Goal: Task Accomplishment & Management: Manage account settings

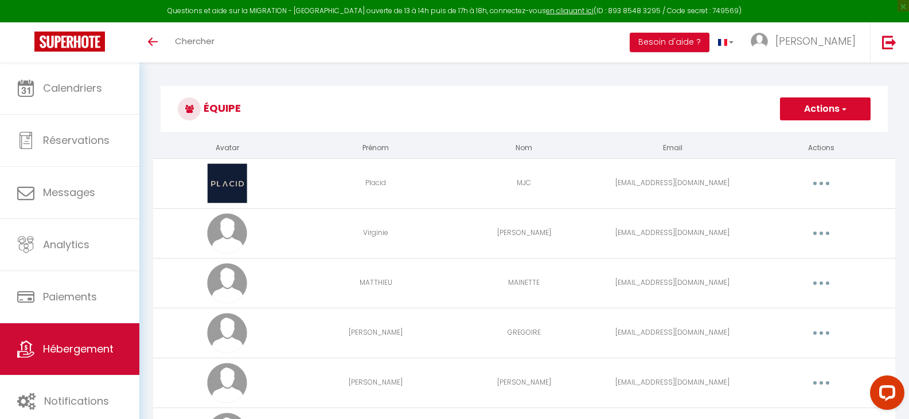
click at [83, 343] on span "Hébergement" at bounding box center [78, 349] width 71 height 14
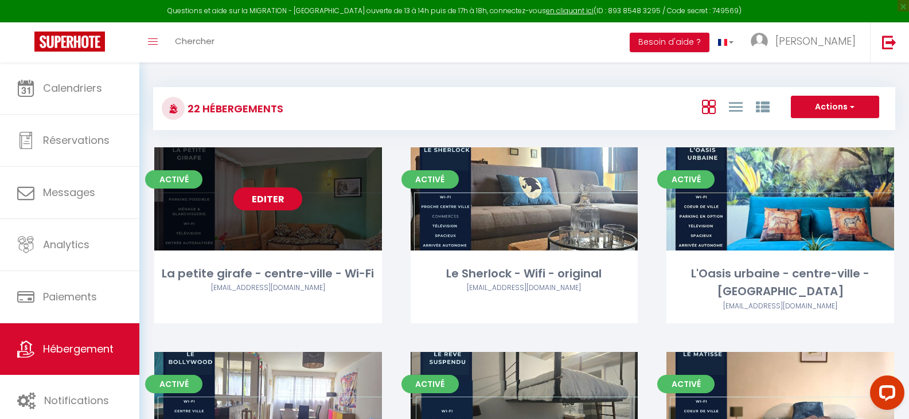
click at [278, 198] on link "Editer" at bounding box center [267, 198] width 69 height 23
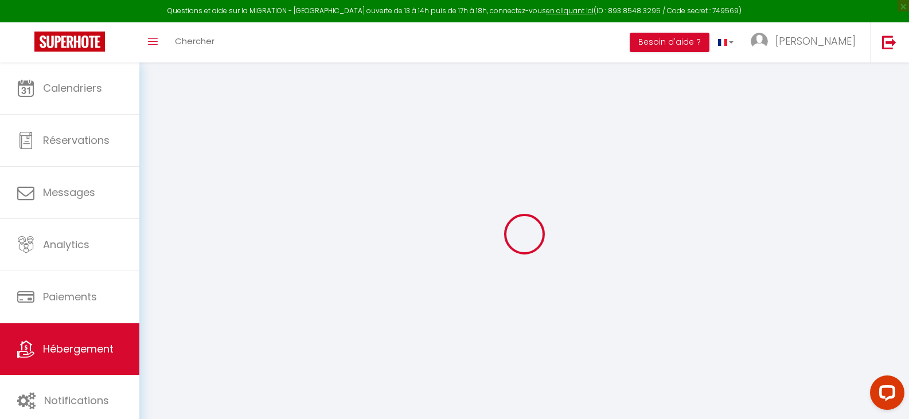
select select "+ 5 %"
select select "+ 20 %"
select select "+ 3 %"
checkbox input "false"
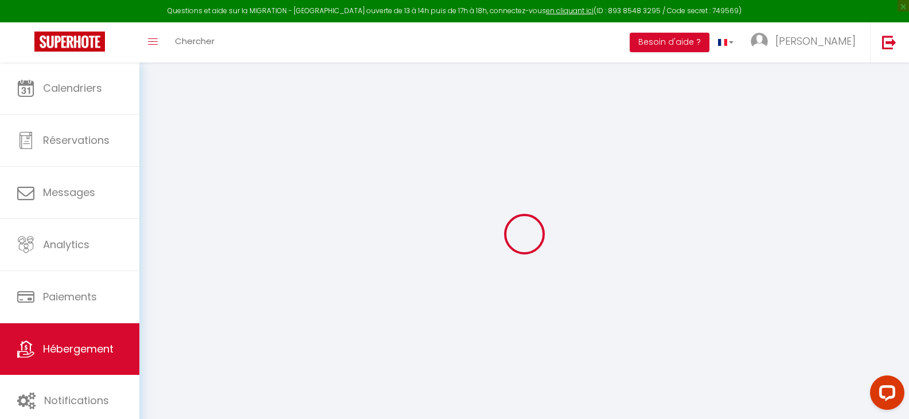
checkbox input "false"
select select "7733-1270192655767418356"
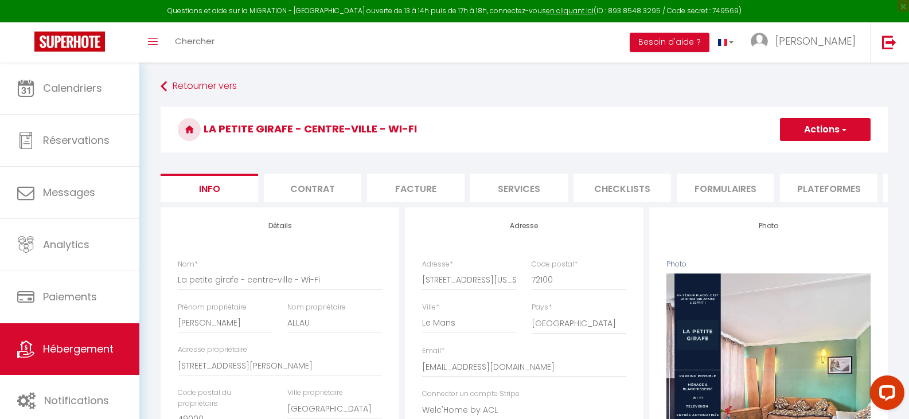
click at [815, 185] on li "Plateformes" at bounding box center [828, 188] width 97 height 28
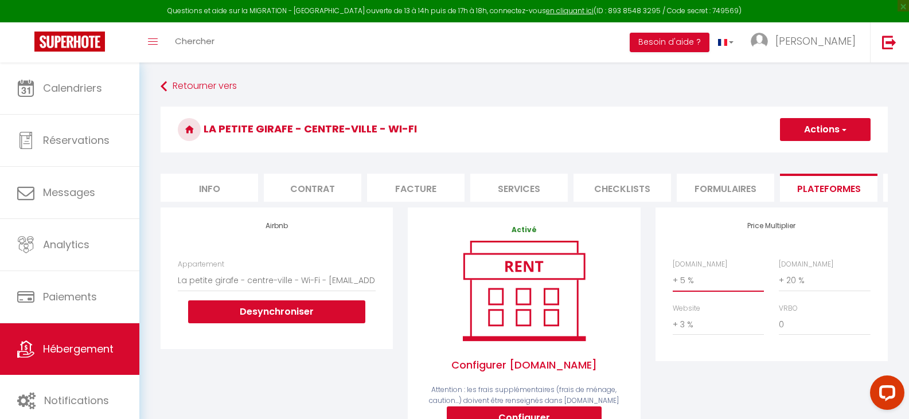
click at [702, 291] on select "0 + 1 % + 2 % + 3 % + 4 % + 5 % + 6 % + 7 % + 8 % + 9 %" at bounding box center [717, 280] width 91 height 22
select select "+ 16 %"
click at [672, 278] on select "0 + 1 % + 2 % + 3 % + 4 % + 5 % + 6 % + 7 % + 8 % + 9 %" at bounding box center [717, 280] width 91 height 22
click at [789, 130] on button "Actions" at bounding box center [825, 129] width 91 height 23
click at [808, 155] on link "Enregistrer" at bounding box center [824, 154] width 91 height 15
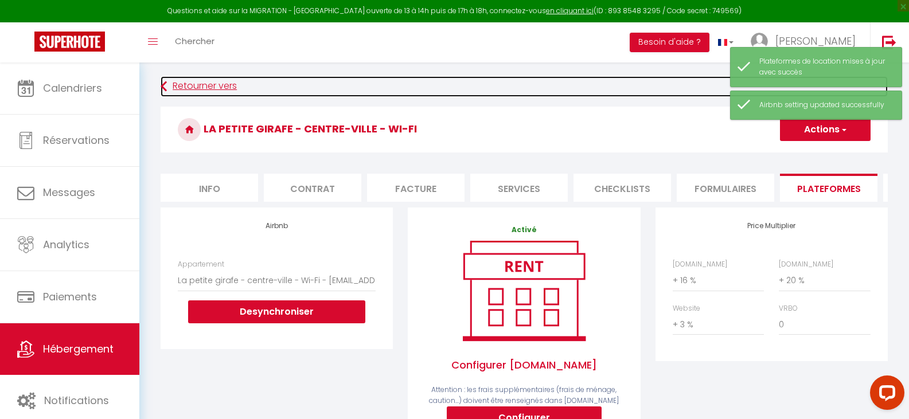
click at [206, 77] on link "Retourner vers" at bounding box center [524, 86] width 727 height 21
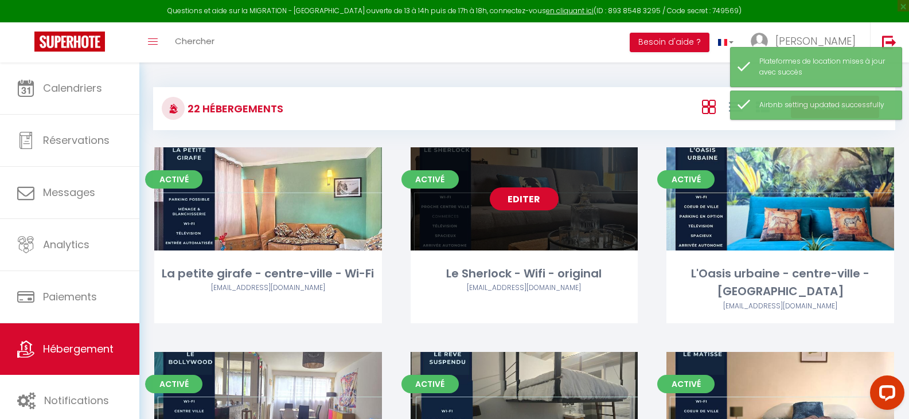
click at [520, 197] on link "Editer" at bounding box center [524, 198] width 69 height 23
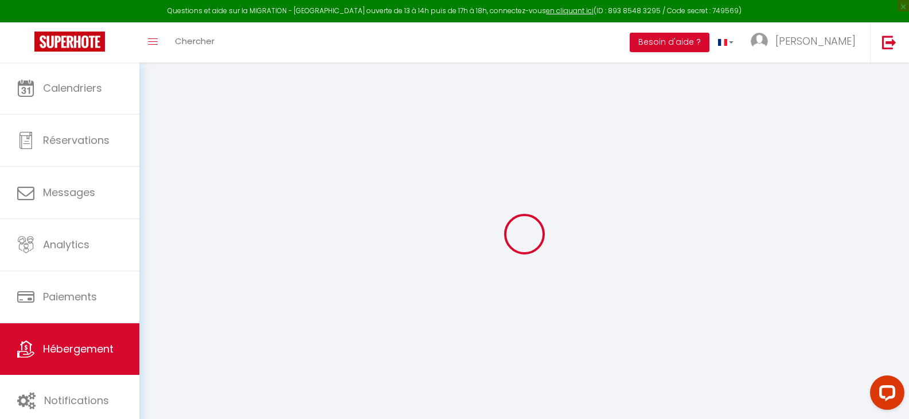
select select "+ 20 %"
select select "+ 15 %"
checkbox input "true"
checkbox input "false"
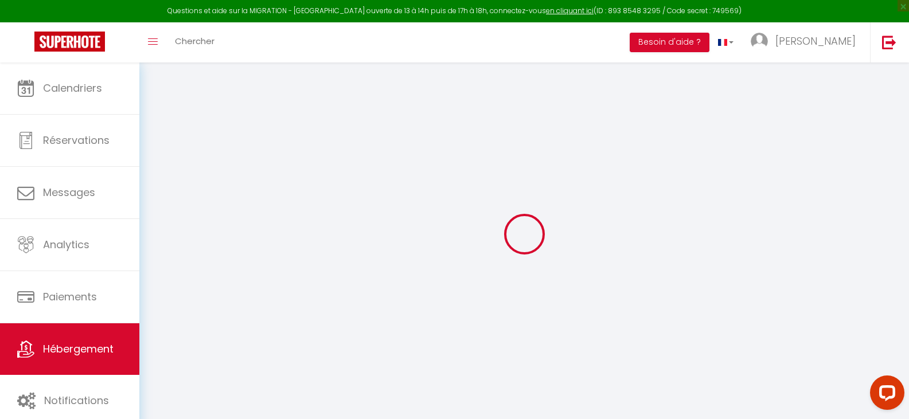
checkbox input "false"
select select "7733-1413648447785676637"
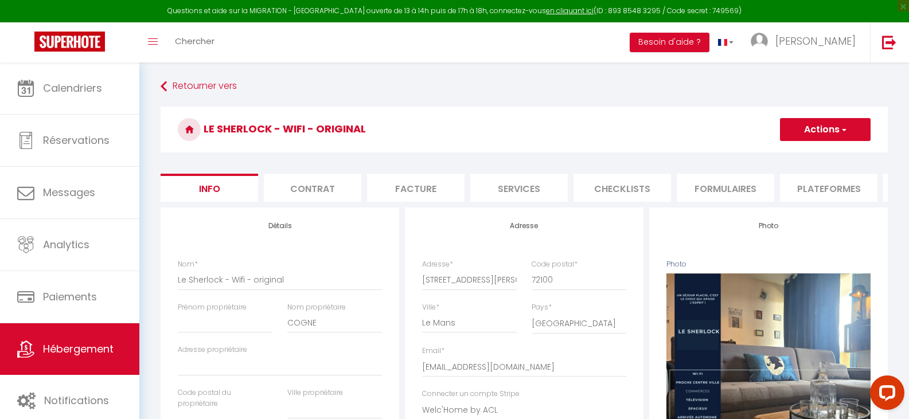
click at [816, 188] on li "Plateformes" at bounding box center [828, 188] width 97 height 28
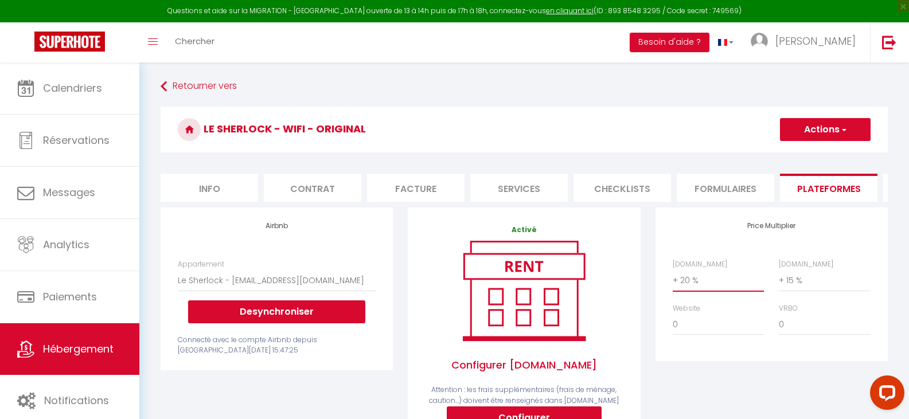
click at [711, 289] on select "0 + 1 % + 2 % + 3 % + 4 % + 5 % + 6 % + 7 % + 8 % + 9 %" at bounding box center [717, 280] width 91 height 22
select select "+ 16 %"
click at [672, 278] on select "0 + 1 % + 2 % + 3 % + 4 % + 5 % + 6 % + 7 % + 8 % + 9 %" at bounding box center [717, 280] width 91 height 22
click at [816, 290] on select "0 + 1 % + 2 % + 3 % + 4 % + 5 % + 6 % + 7 % + 8 % + 9 %" at bounding box center [824, 280] width 91 height 22
click at [779, 278] on select "0 + 1 % + 2 % + 3 % + 4 % + 5 % + 6 % + 7 % + 8 % + 9 %" at bounding box center [824, 280] width 91 height 22
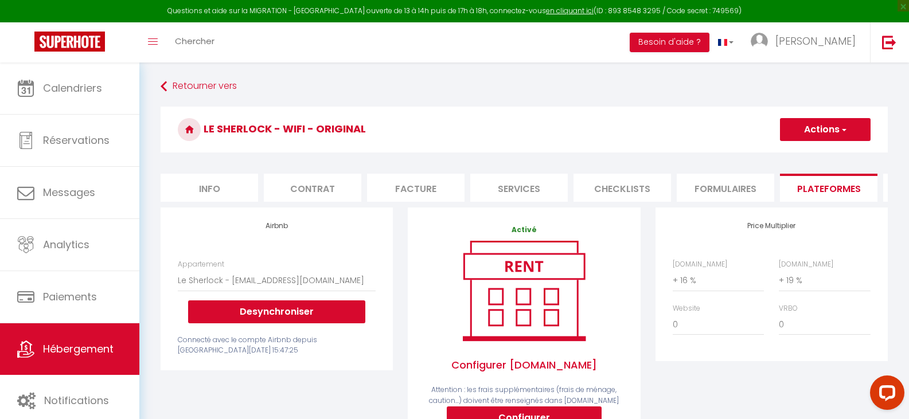
click at [824, 119] on button "Actions" at bounding box center [825, 129] width 91 height 23
click at [730, 134] on h3 "Le Sherlock - Wifi - original" at bounding box center [524, 130] width 727 height 46
click at [823, 283] on select "0 + 1 % + 2 % + 3 % + 4 % + 5 % + 6 % + 7 % + 8 % + 9 %" at bounding box center [824, 280] width 91 height 22
select select "+ 20 %"
click at [779, 278] on select "0 + 1 % + 2 % + 3 % + 4 % + 5 % + 6 % + 7 % + 8 % + 9 %" at bounding box center [824, 280] width 91 height 22
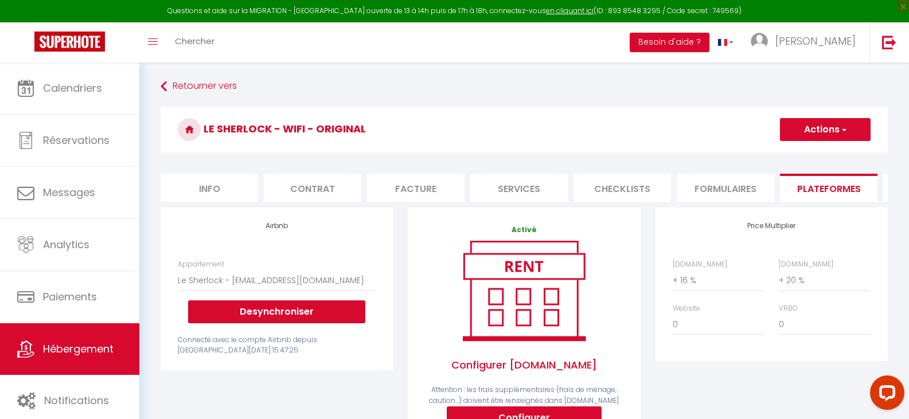
click at [814, 130] on button "Actions" at bounding box center [825, 129] width 91 height 23
click at [808, 150] on link "Enregistrer" at bounding box center [824, 154] width 91 height 15
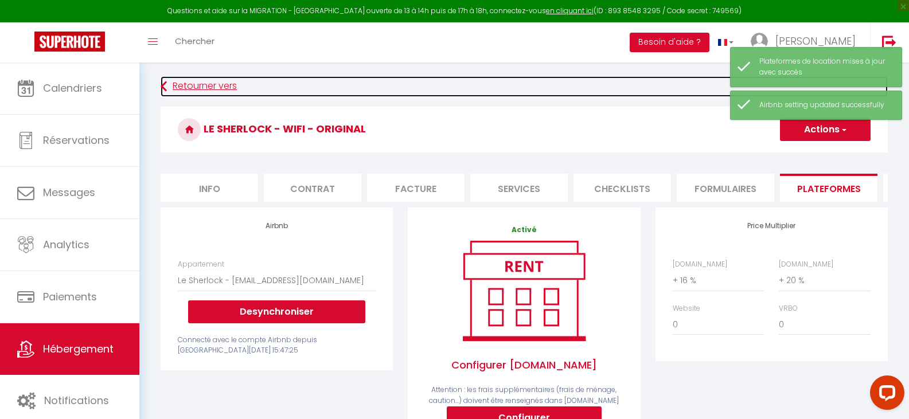
click at [195, 81] on link "Retourner vers" at bounding box center [524, 86] width 727 height 21
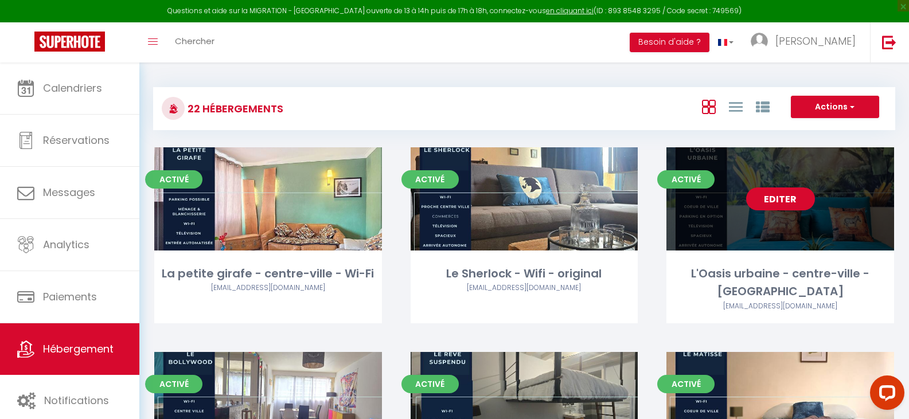
click at [771, 201] on link "Editer" at bounding box center [780, 198] width 69 height 23
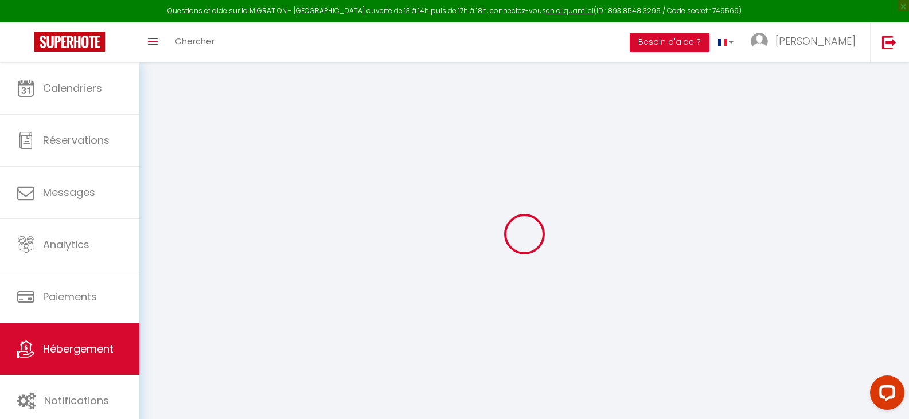
select select
checkbox input "false"
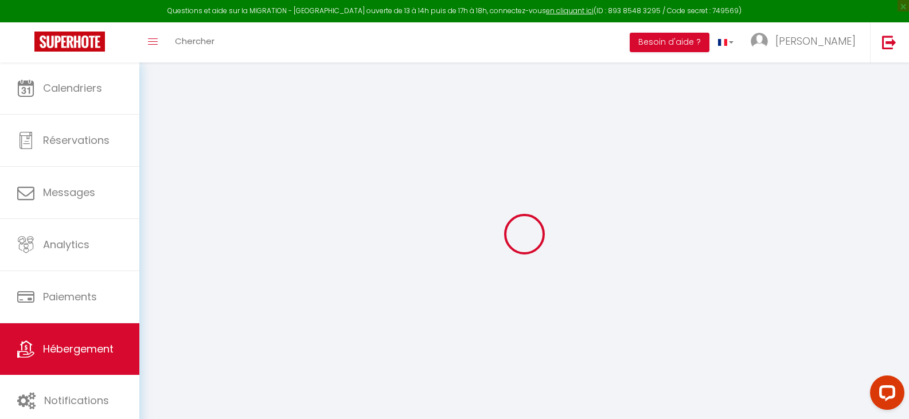
select select "7733-1337046246089281128"
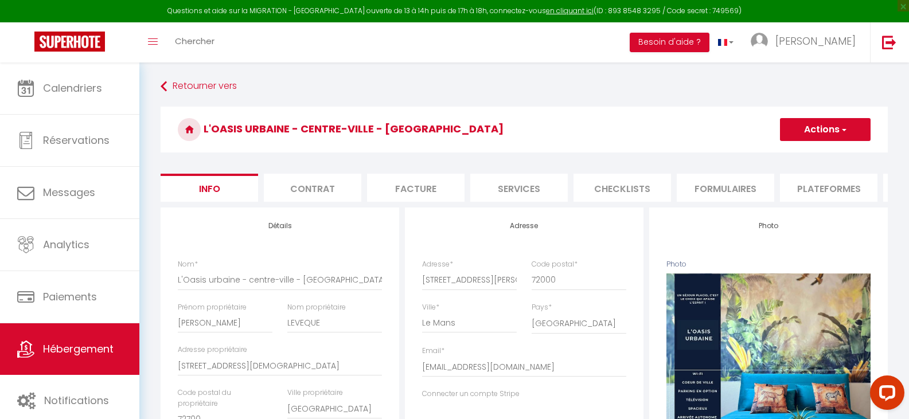
click at [821, 183] on li "Plateformes" at bounding box center [828, 188] width 97 height 28
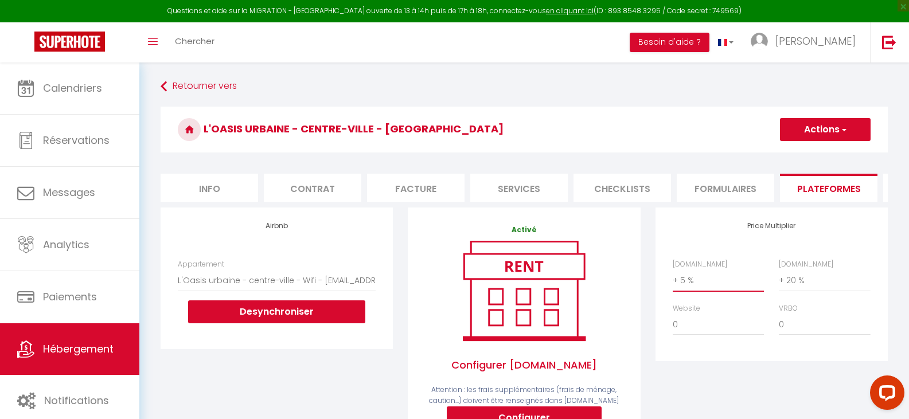
click at [729, 289] on select "0 + 1 % + 2 % + 3 % + 4 % + 5 % + 6 % + 7 % + 8 % + 9 %" at bounding box center [717, 280] width 91 height 22
select select "+ 16 %"
click at [672, 278] on select "0 + 1 % + 2 % + 3 % + 4 % + 5 % + 6 % + 7 % + 8 % + 9 %" at bounding box center [717, 280] width 91 height 22
click at [807, 127] on button "Actions" at bounding box center [825, 129] width 91 height 23
click at [811, 151] on link "Enregistrer" at bounding box center [824, 154] width 91 height 15
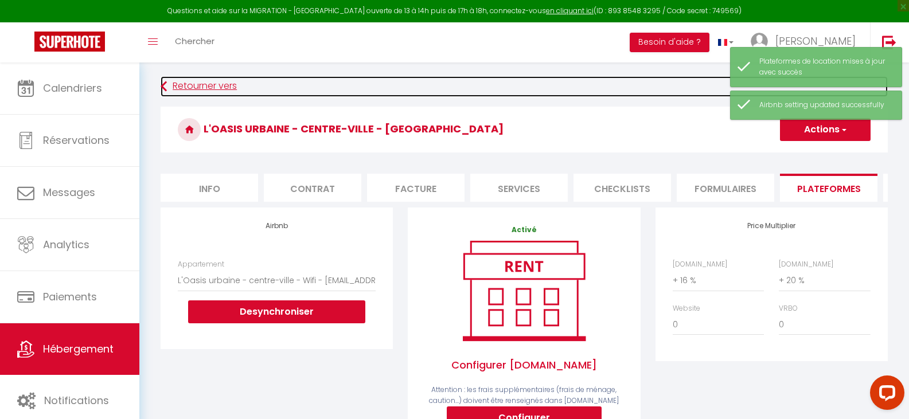
click at [223, 86] on link "Retourner vers" at bounding box center [524, 86] width 727 height 21
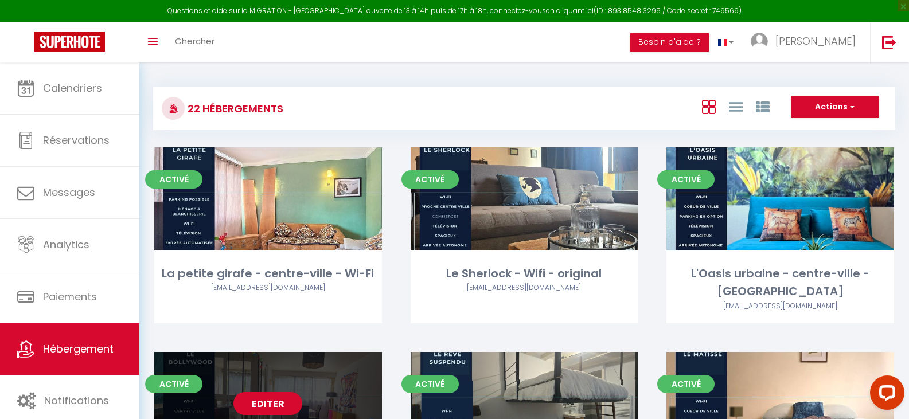
click at [271, 392] on link "Editer" at bounding box center [267, 403] width 69 height 23
select select "3"
select select "2"
select select "1"
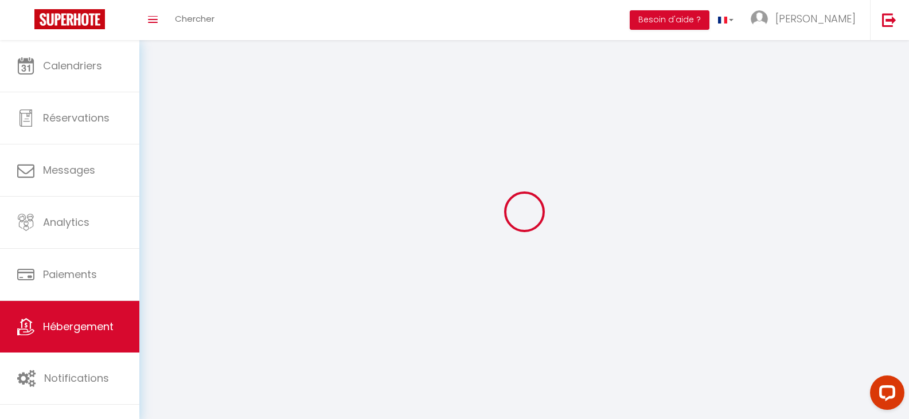
select select
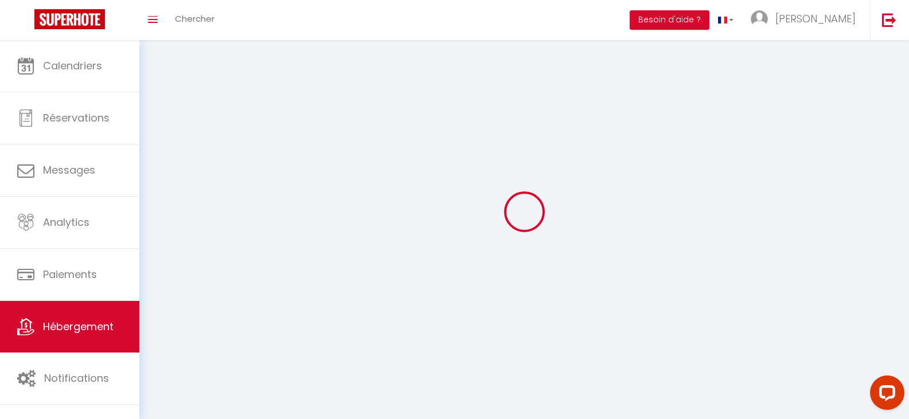
checkbox input "false"
select select
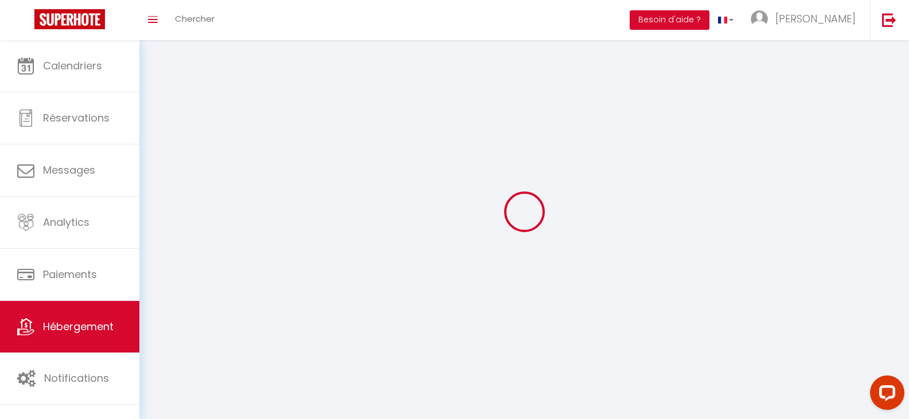
select select
select select "1"
select select
select select "28"
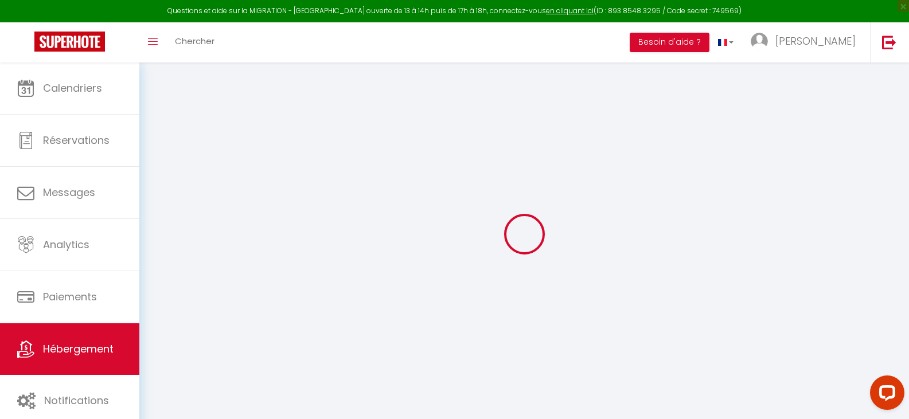
select select
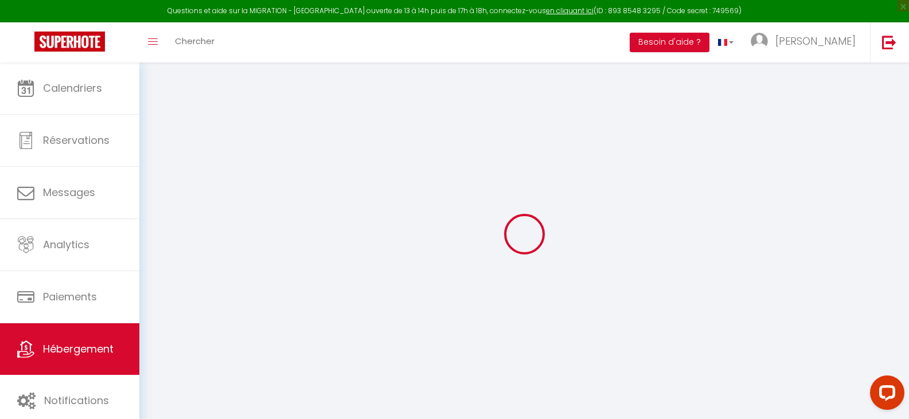
select select
checkbox input "false"
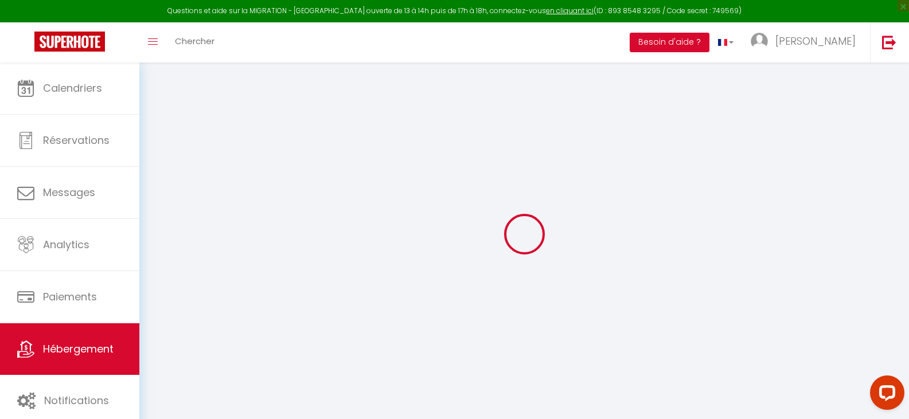
select select
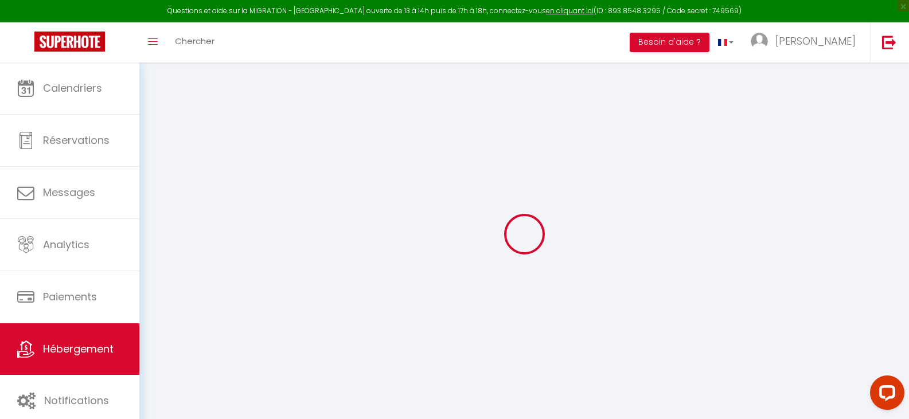
select select
checkbox input "false"
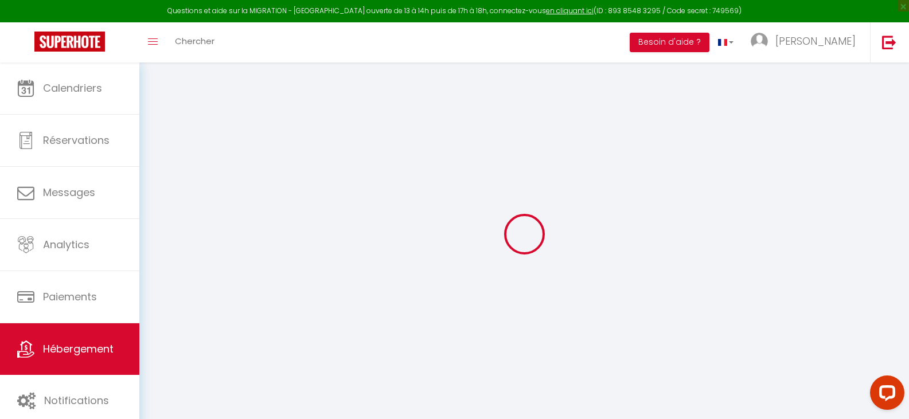
checkbox input "false"
select select
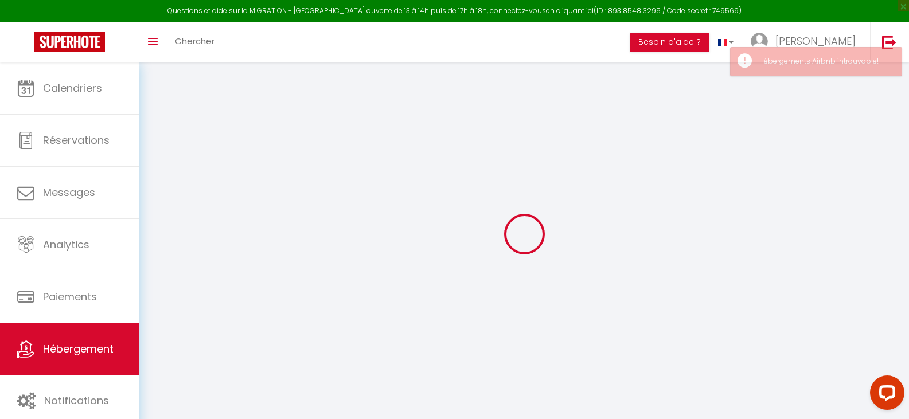
select select
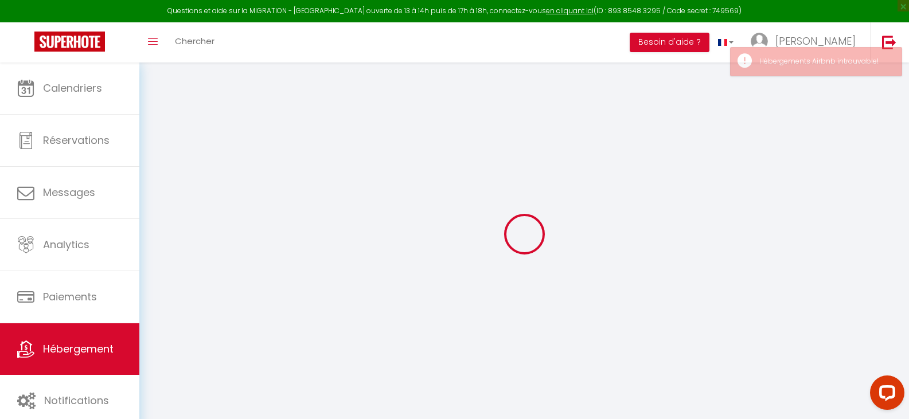
select select
checkbox input "false"
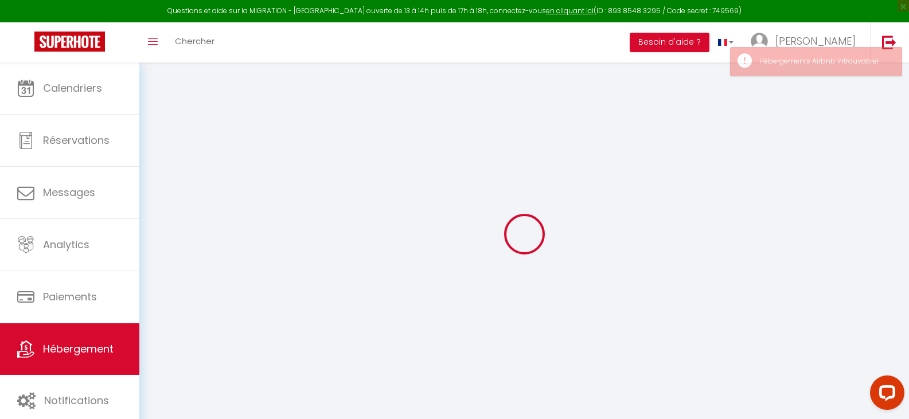
select select
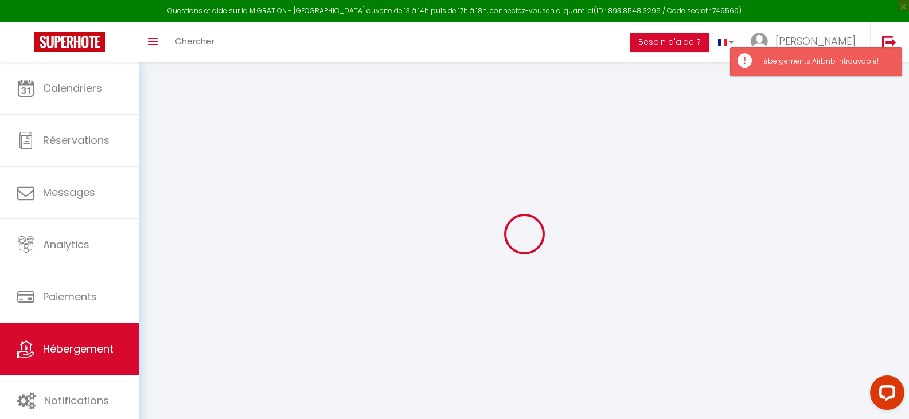
select select
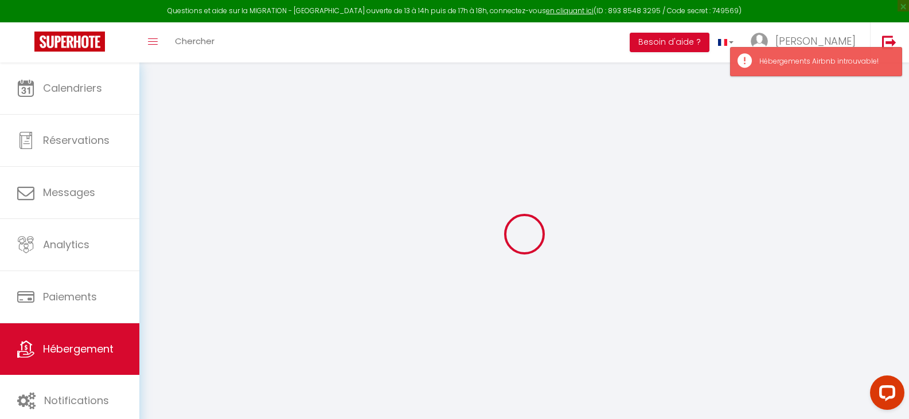
select select
checkbox input "false"
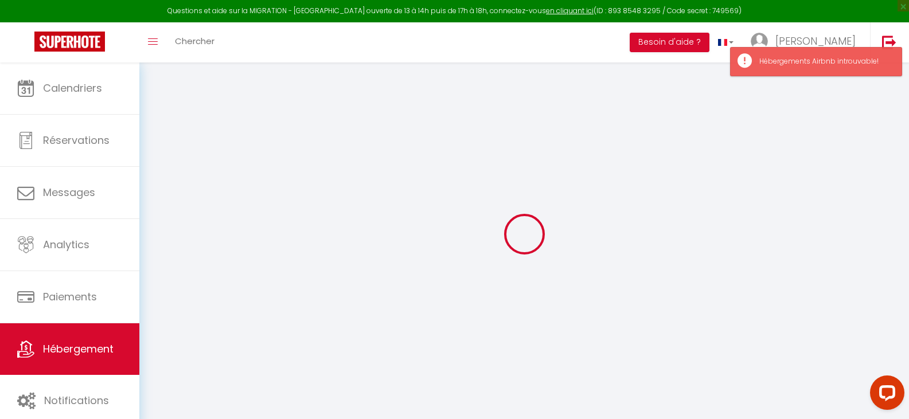
select select
type input "LE Bollywood - centre-ville - WiFi"
type input "FLORIAN"
type input "PLEAU"
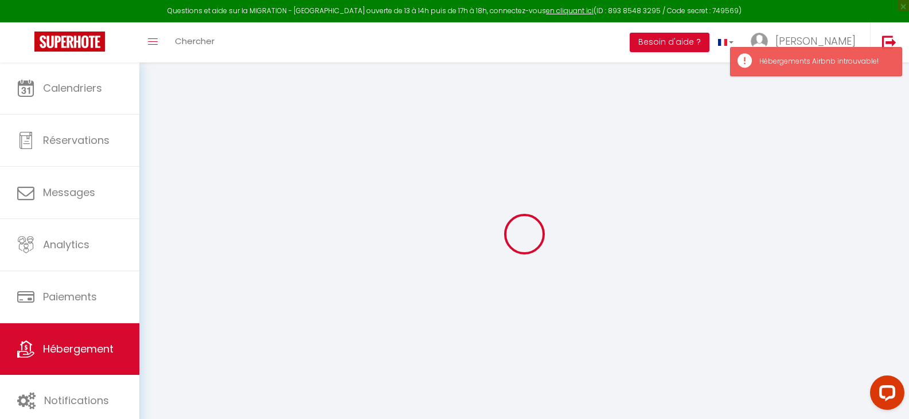
type input "LE MANS"
select select "5"
select select "2"
type input "68"
type input "35"
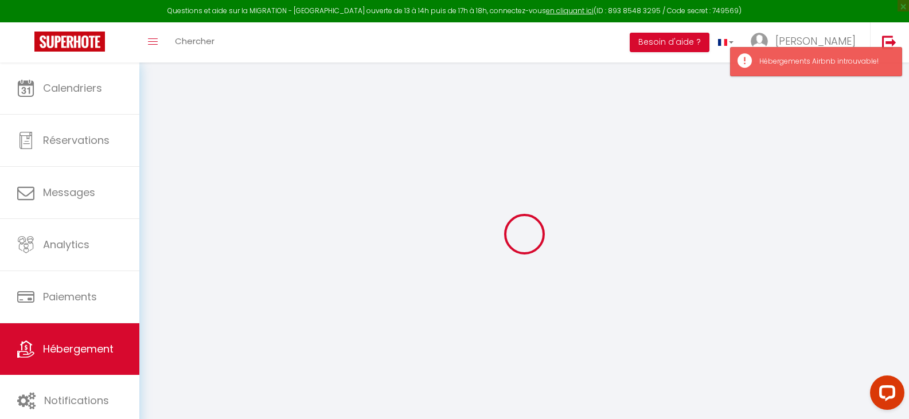
type input "1.50"
type input "299"
select select
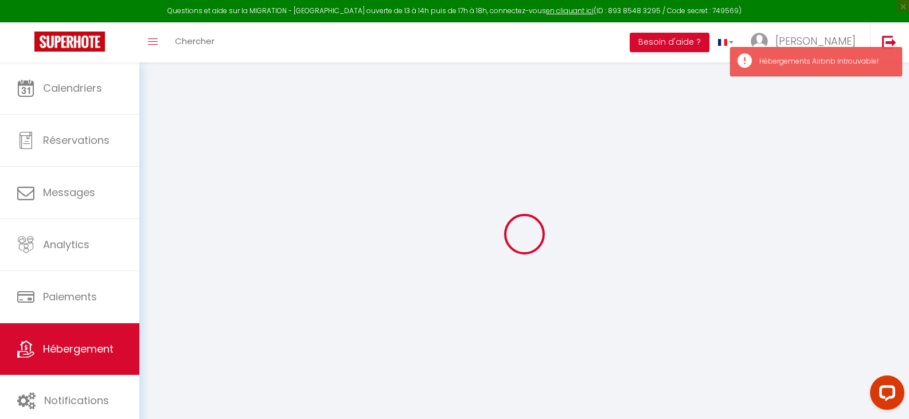
select select
type input "3 PLACE SAINT BENOIT"
type input "72000"
type input "LE MANS"
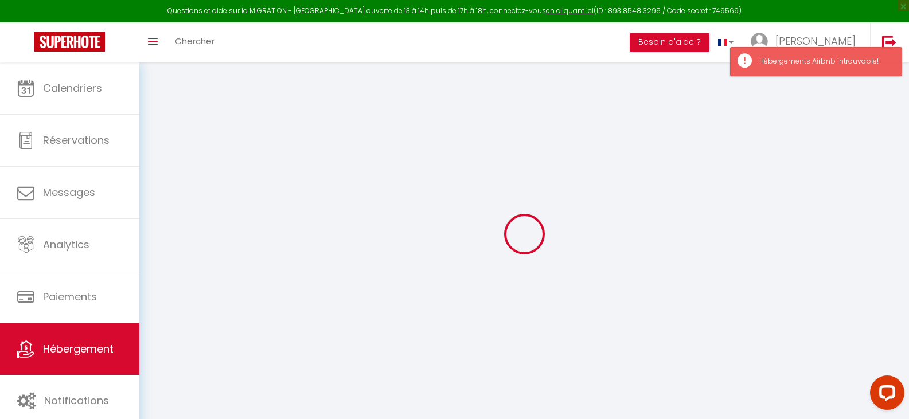
type input "[EMAIL_ADDRESS][DOMAIN_NAME]"
select select "13300"
checkbox input "false"
checkbox input "true"
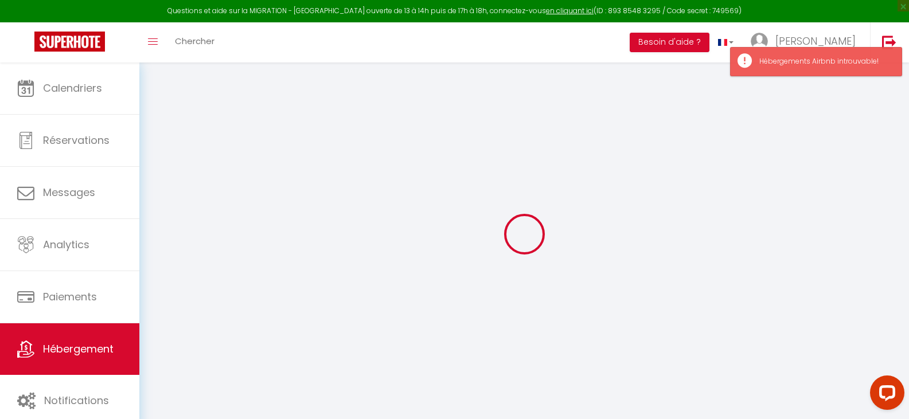
checkbox input "false"
type input "0"
type input "35"
type input "0"
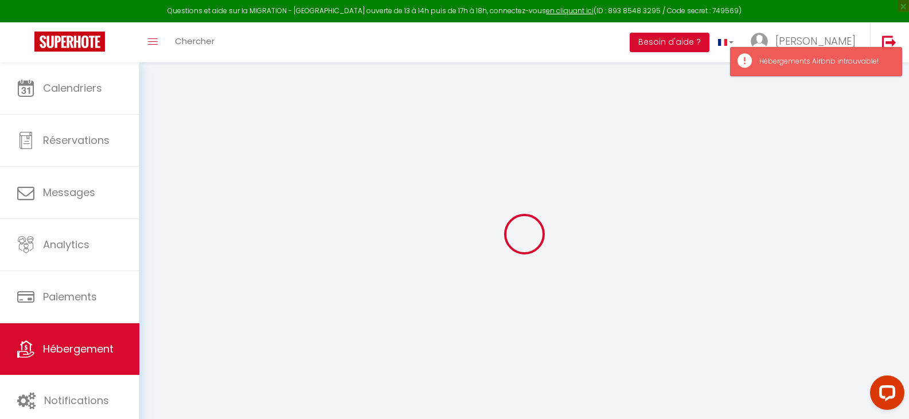
type input "0"
select select
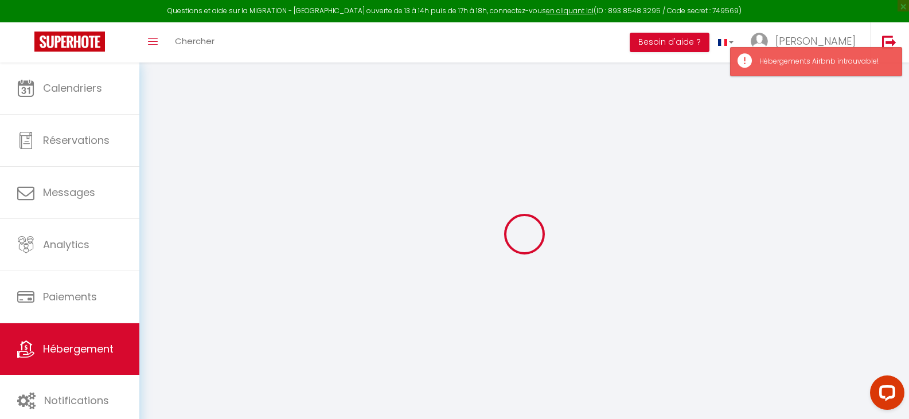
select select
checkbox input "false"
checkbox input "true"
checkbox input "false"
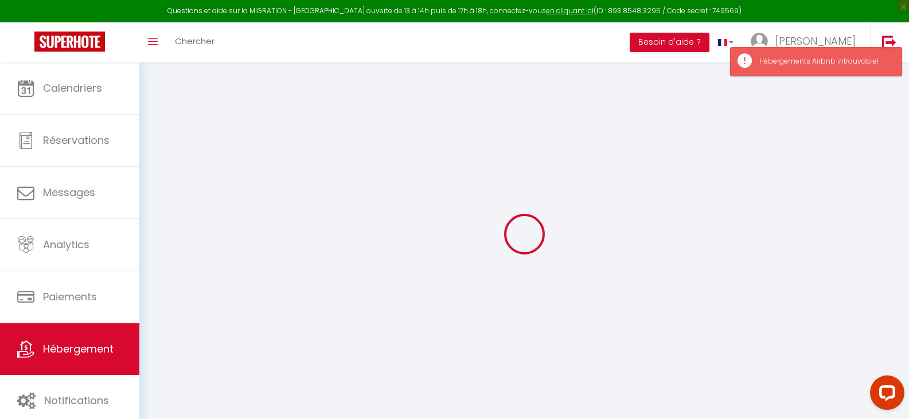
select select
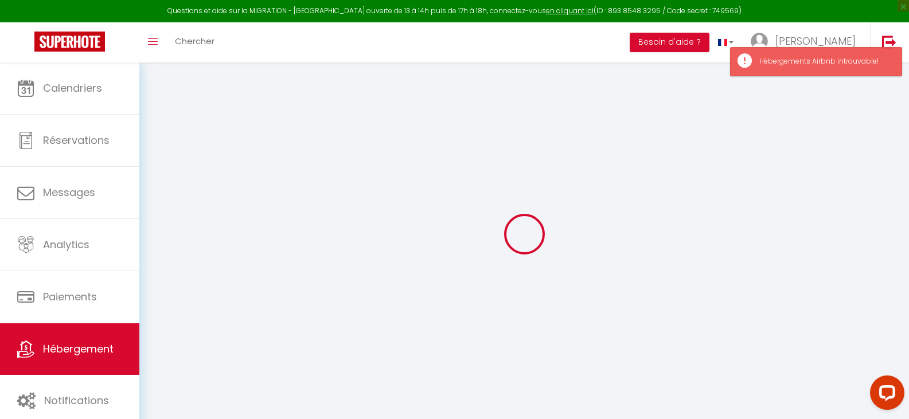
checkbox input "false"
checkbox input "true"
checkbox input "false"
select select "+ 3 %"
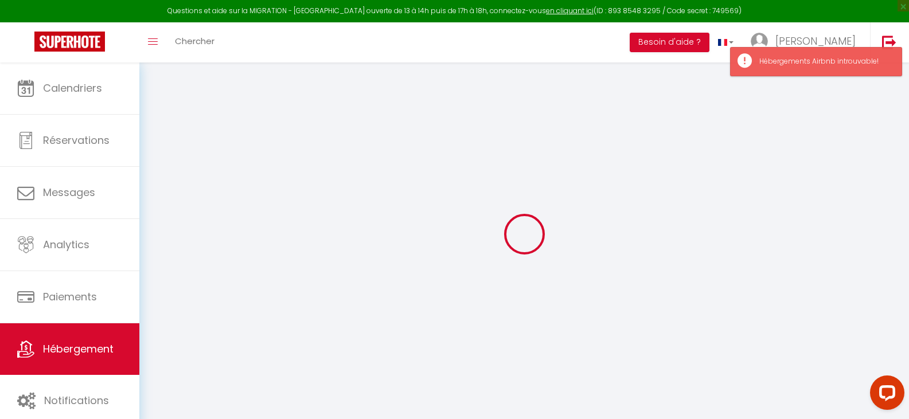
select select "+ 19 %"
checkbox input "false"
checkbox input "true"
checkbox input "false"
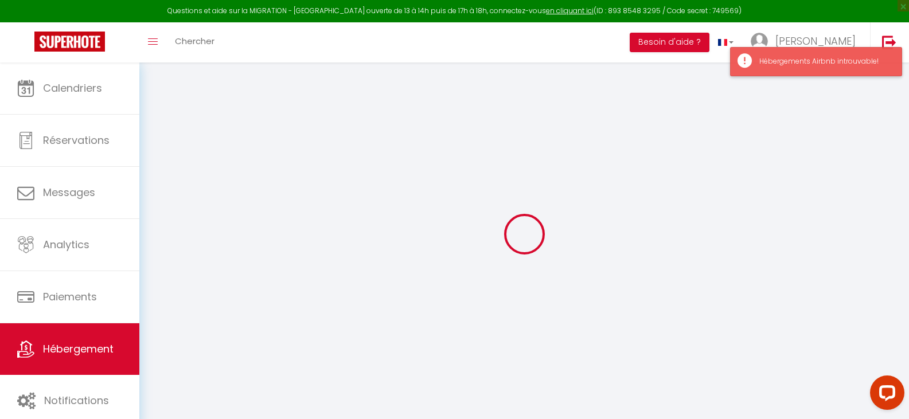
checkbox input "false"
checkbox input "true"
checkbox input "false"
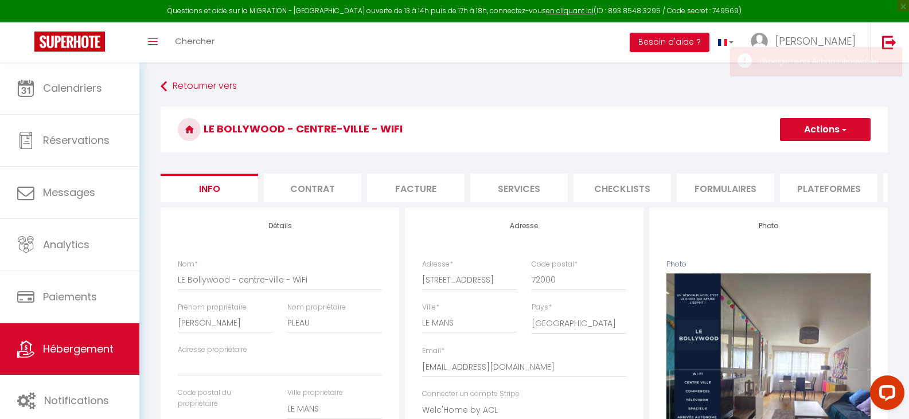
click at [816, 186] on li "Plateformes" at bounding box center [828, 188] width 97 height 28
select select
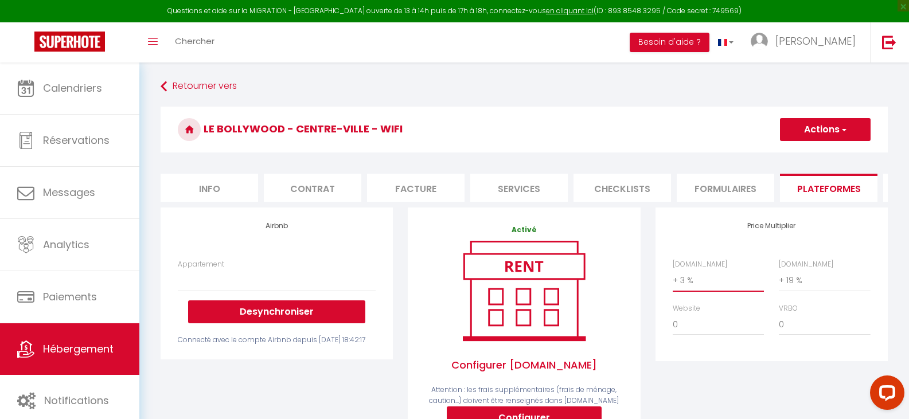
click at [720, 291] on select "0 + 1 % + 2 % + 3 % + 4 % + 5 % + 6 % + 7 % + 8 % + 9 %" at bounding box center [717, 280] width 91 height 22
select select "+ 16 %"
click at [672, 278] on select "0 + 1 % + 2 % + 3 % + 4 % + 5 % + 6 % + 7 % + 8 % + 9 %" at bounding box center [717, 280] width 91 height 22
select select
click at [812, 287] on select "0 + 1 % + 2 % + 3 % + 4 % + 5 % + 6 % + 7 % + 8 % + 9 %" at bounding box center [824, 280] width 91 height 22
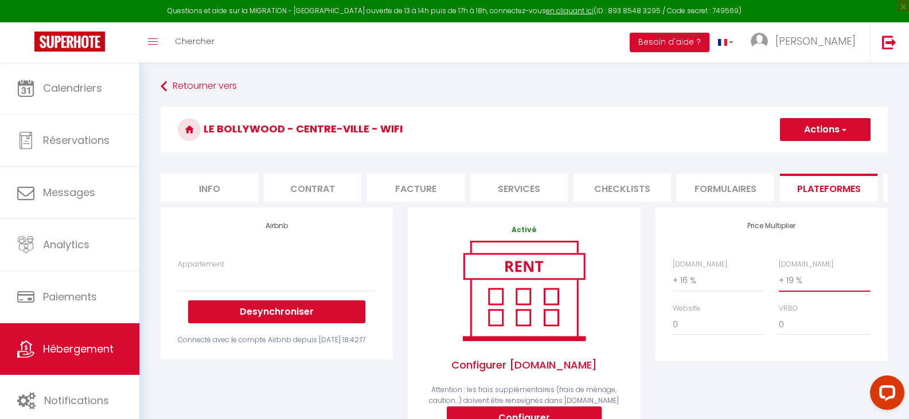
select select "+ 20 %"
click at [779, 278] on select "0 + 1 % + 2 % + 3 % + 4 % + 5 % + 6 % + 7 % + 8 % + 9 %" at bounding box center [824, 280] width 91 height 22
click at [818, 124] on button "Actions" at bounding box center [825, 129] width 91 height 23
click at [810, 155] on link "Enregistrer" at bounding box center [824, 154] width 91 height 15
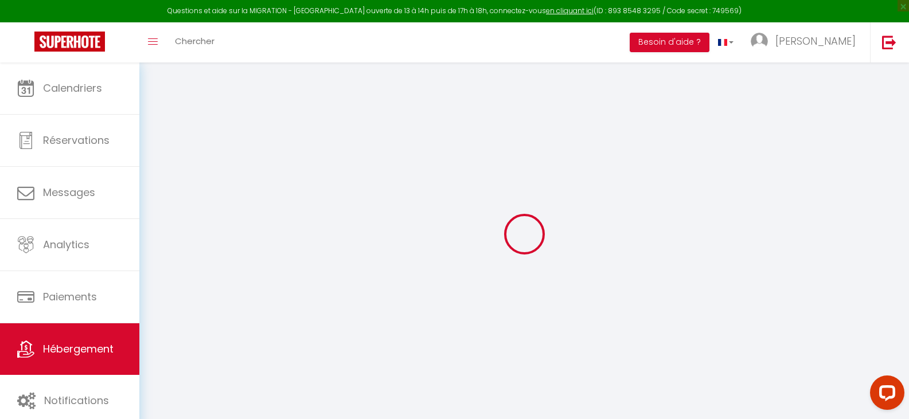
select select
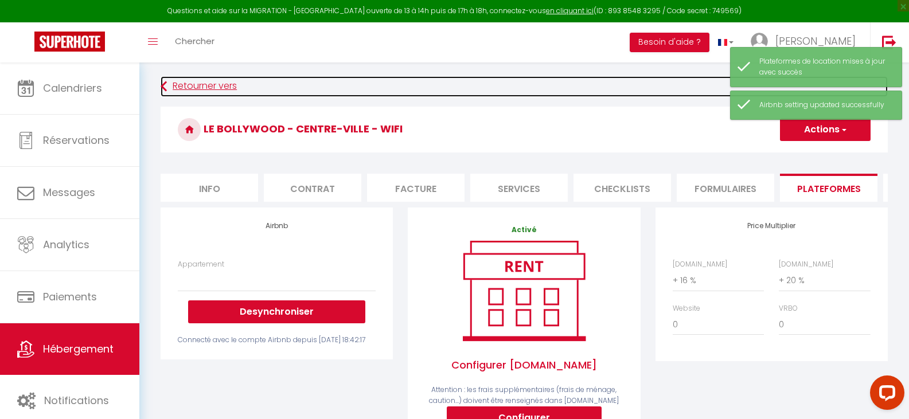
click at [228, 84] on link "Retourner vers" at bounding box center [524, 86] width 727 height 21
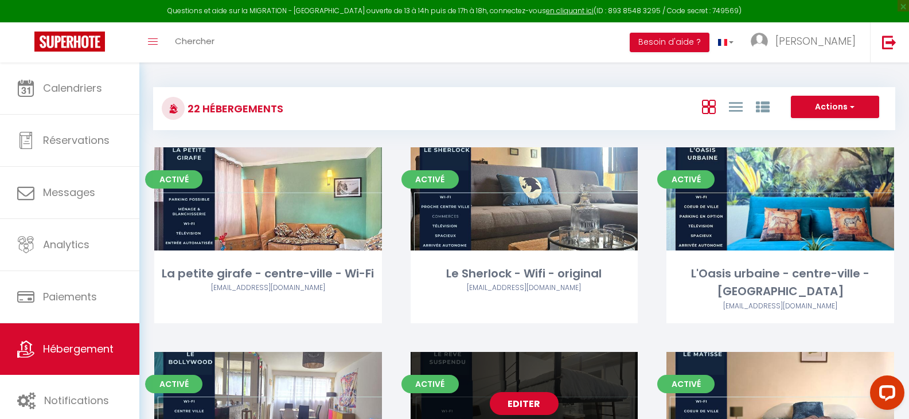
click at [530, 392] on link "Editer" at bounding box center [524, 403] width 69 height 23
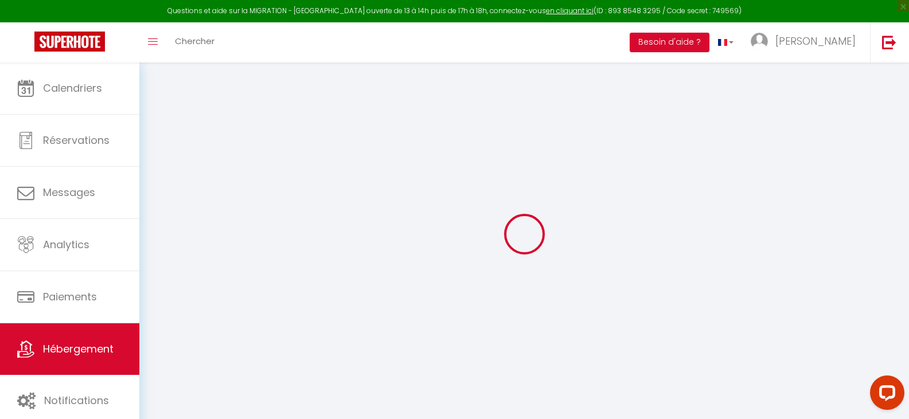
select select "+ 23 %"
select select "+ 39 %"
checkbox input "false"
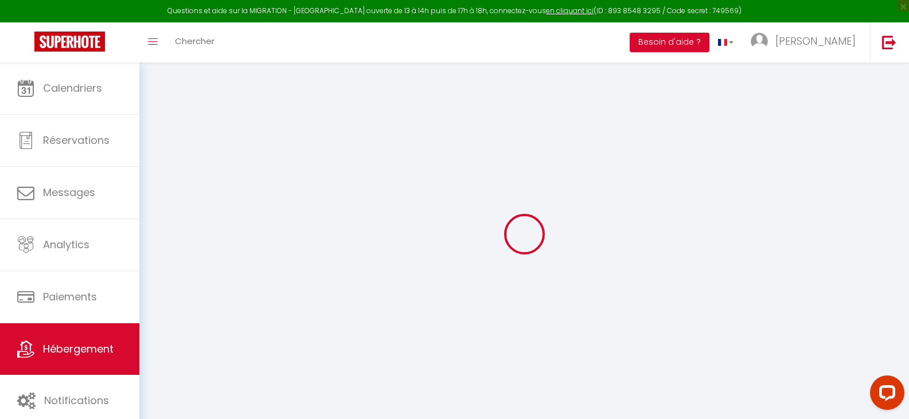
checkbox input "false"
select select "7733-1465911223788732172"
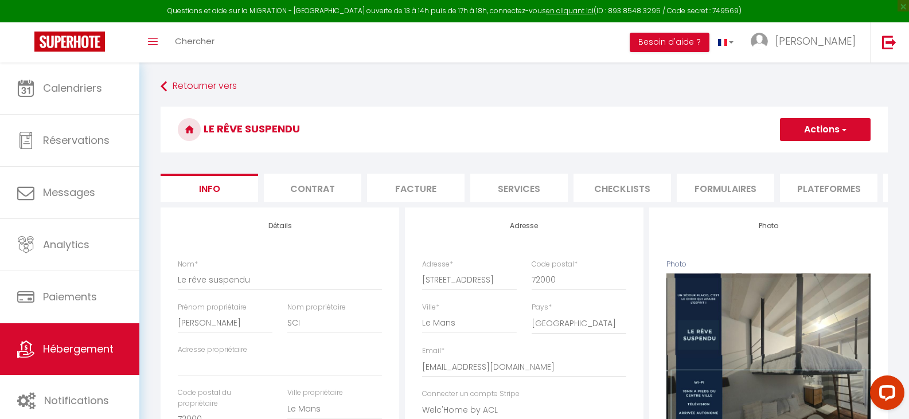
click at [832, 183] on li "Plateformes" at bounding box center [828, 188] width 97 height 28
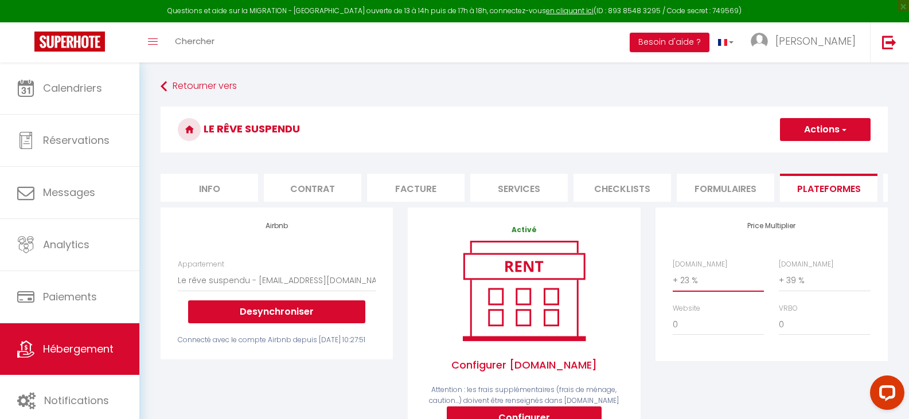
click at [728, 291] on select "0 + 1 % + 2 % + 3 % + 4 % + 5 % + 6 % + 7 % + 8 % + 9 %" at bounding box center [717, 280] width 91 height 22
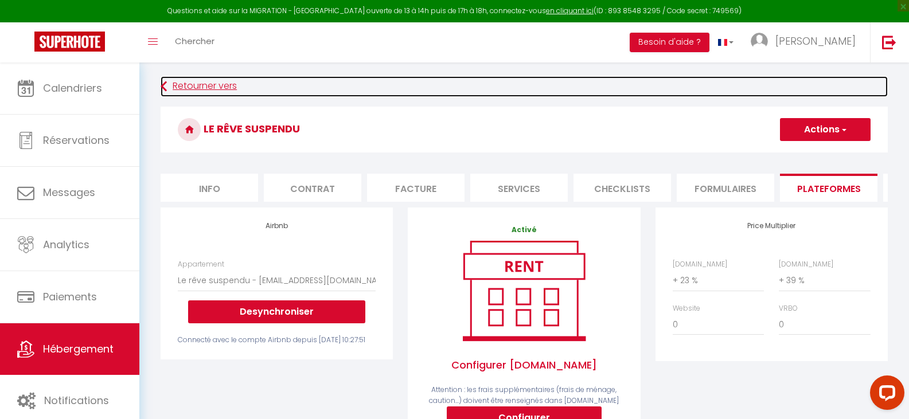
click at [214, 85] on link "Retourner vers" at bounding box center [524, 86] width 727 height 21
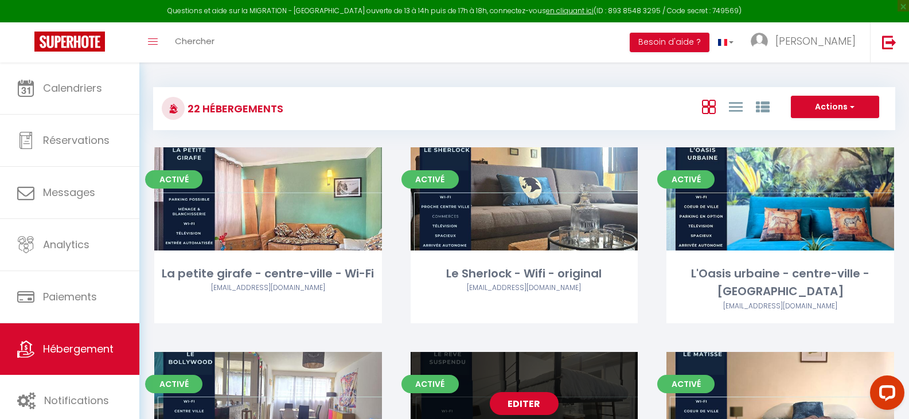
click at [527, 392] on link "Editer" at bounding box center [524, 403] width 69 height 23
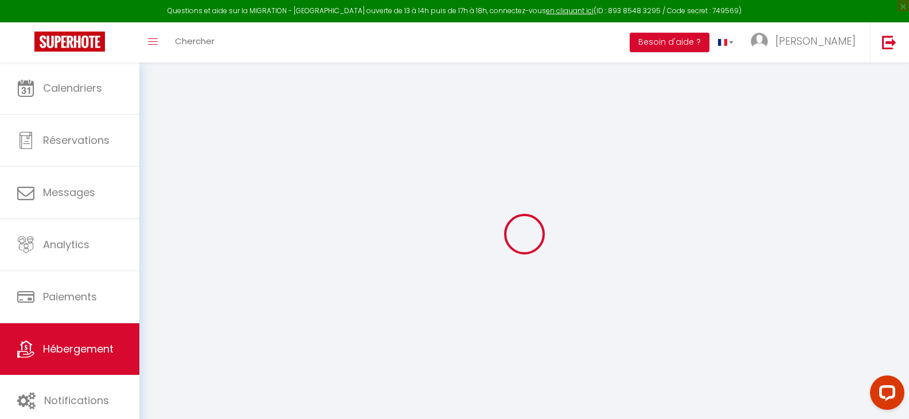
select select "+ 23 %"
select select "+ 39 %"
checkbox input "false"
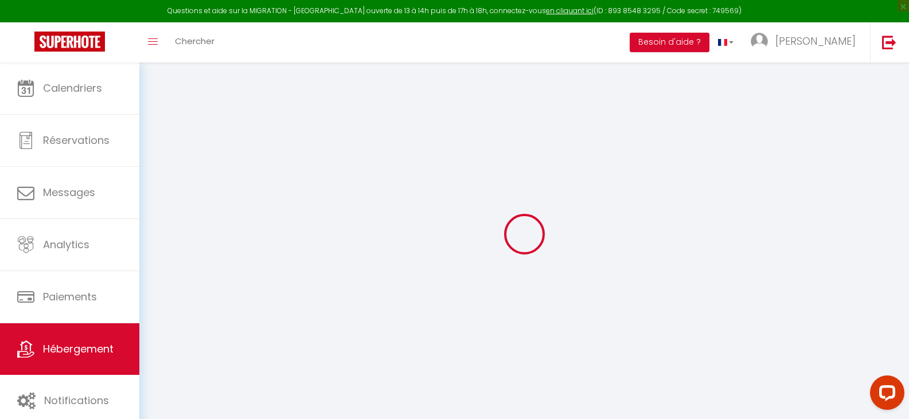
checkbox input "false"
select select "7733-1465911223788732172"
checkbox input "false"
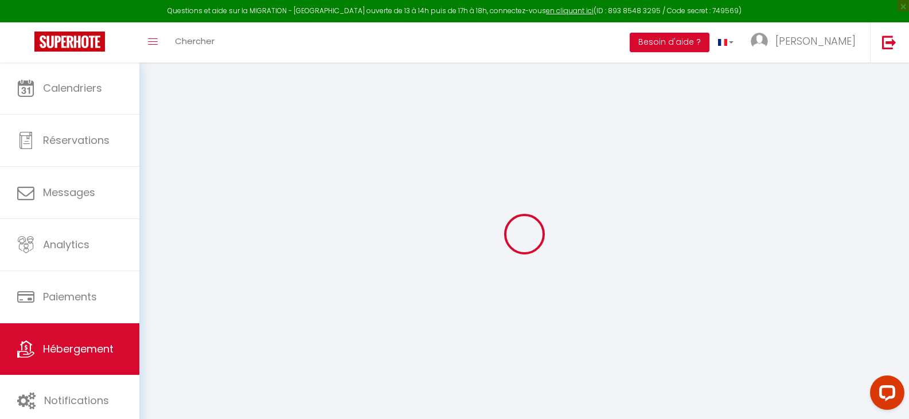
checkbox input "false"
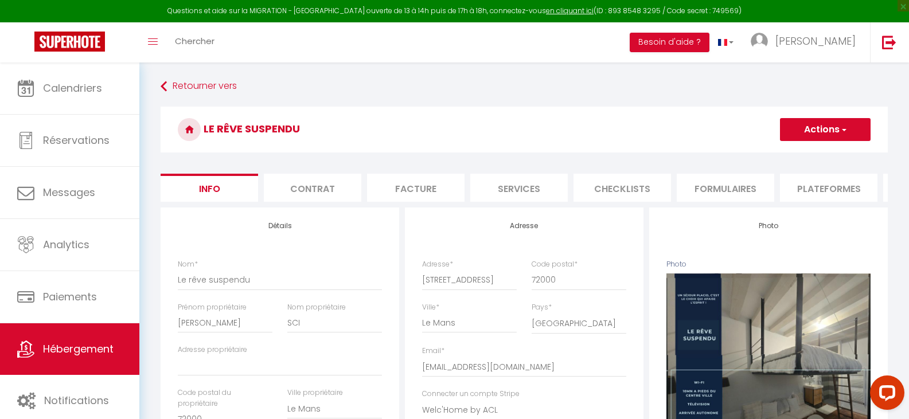
click at [815, 183] on li "Plateformes" at bounding box center [828, 188] width 97 height 28
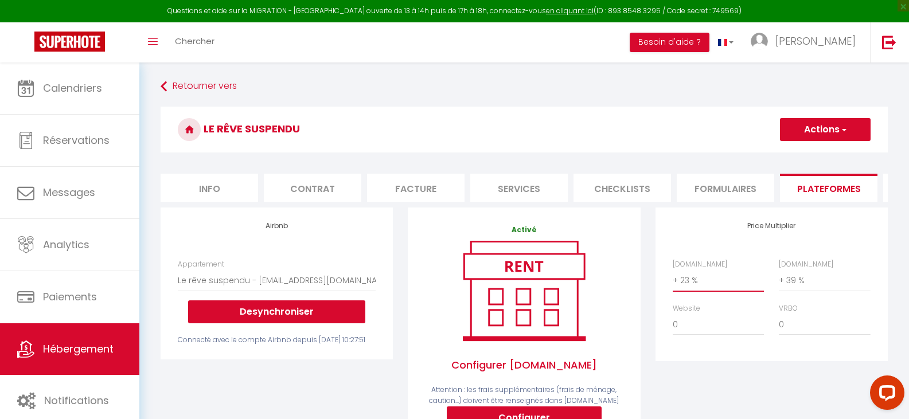
click at [718, 288] on select "0 + 1 % + 2 % + 3 % + 4 % + 5 % + 6 % + 7 % + 8 % + 9 %" at bounding box center [717, 280] width 91 height 22
select select "+ 35 %"
click at [672, 278] on select "0 + 1 % + 2 % + 3 % + 4 % + 5 % + 6 % + 7 % + 8 % + 9 %" at bounding box center [717, 280] width 91 height 22
click at [837, 124] on button "Actions" at bounding box center [825, 129] width 91 height 23
click at [815, 157] on link "Enregistrer" at bounding box center [824, 154] width 91 height 15
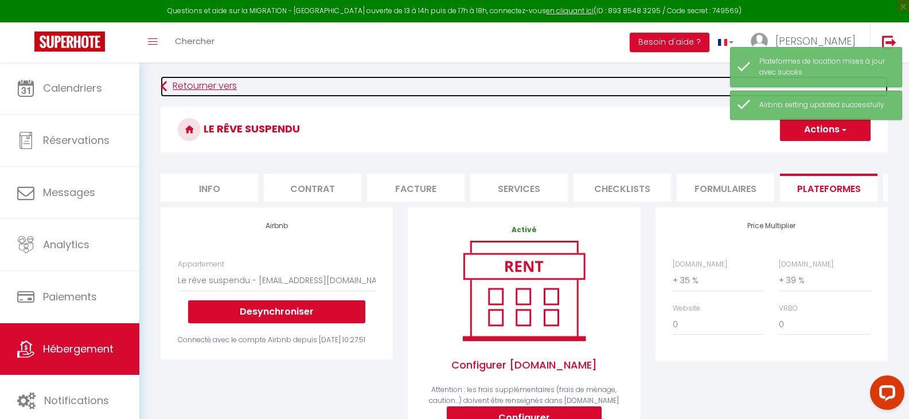
click at [212, 85] on link "Retourner vers" at bounding box center [524, 86] width 727 height 21
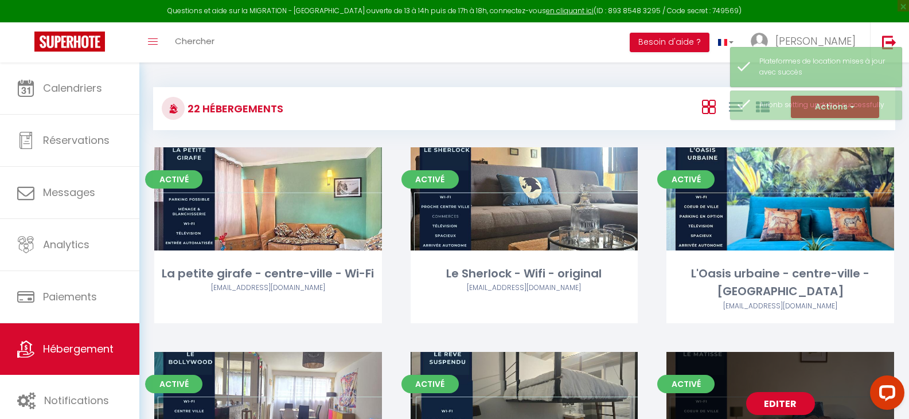
click at [795, 392] on link "Editer" at bounding box center [780, 403] width 69 height 23
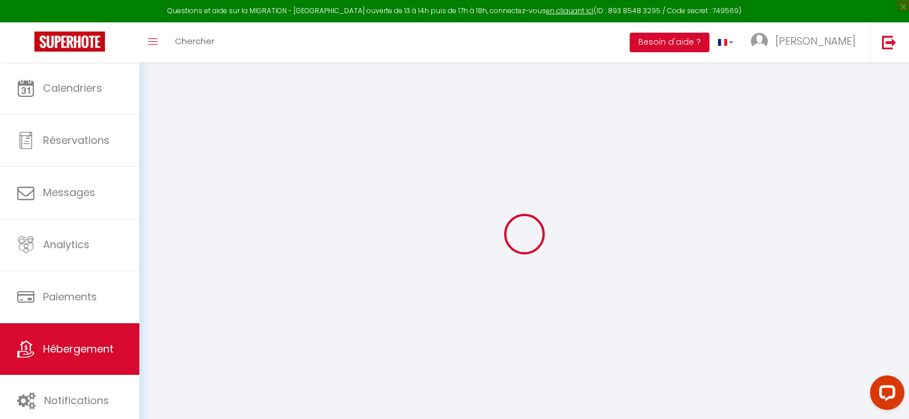
select select "+ 5 %"
select select "+ 20 %"
checkbox input "false"
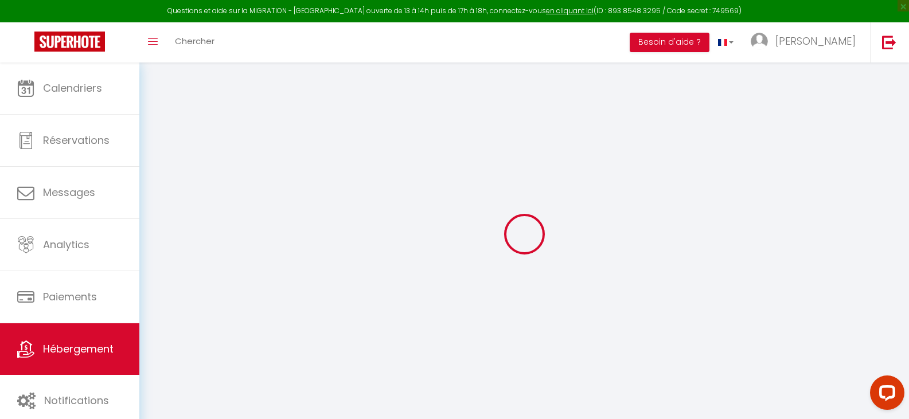
checkbox input "false"
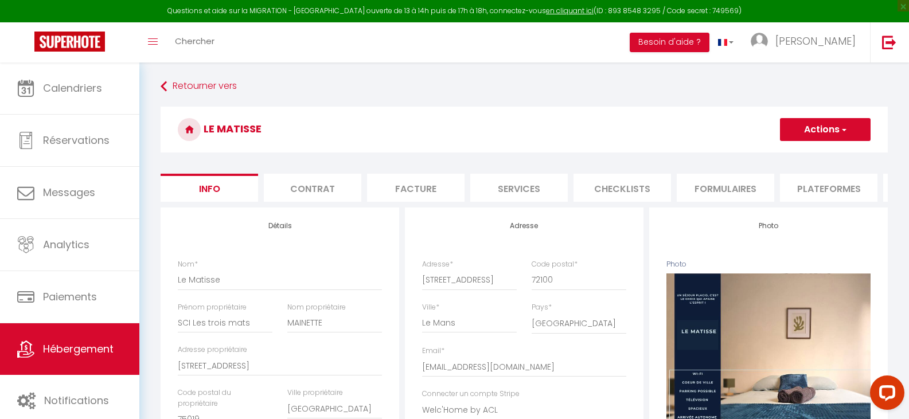
click at [812, 187] on li "Plateformes" at bounding box center [828, 188] width 97 height 28
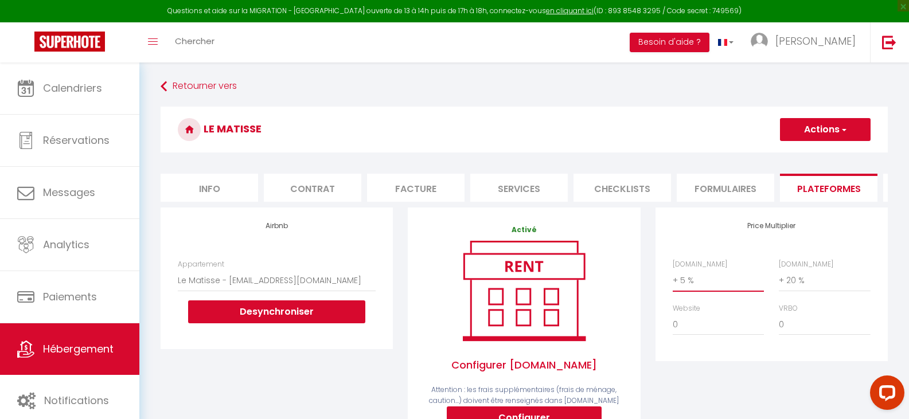
click at [724, 287] on select "0 + 1 % + 2 % + 3 % + 4 % + 5 % + 6 % + 7 % + 8 % + 9 %" at bounding box center [717, 280] width 91 height 22
select select "+ 16 %"
click at [672, 278] on select "0 + 1 % + 2 % + 3 % + 4 % + 5 % + 6 % + 7 % + 8 % + 9 %" at bounding box center [717, 280] width 91 height 22
click at [808, 128] on button "Actions" at bounding box center [825, 129] width 91 height 23
click at [804, 154] on link "Enregistrer" at bounding box center [824, 154] width 91 height 15
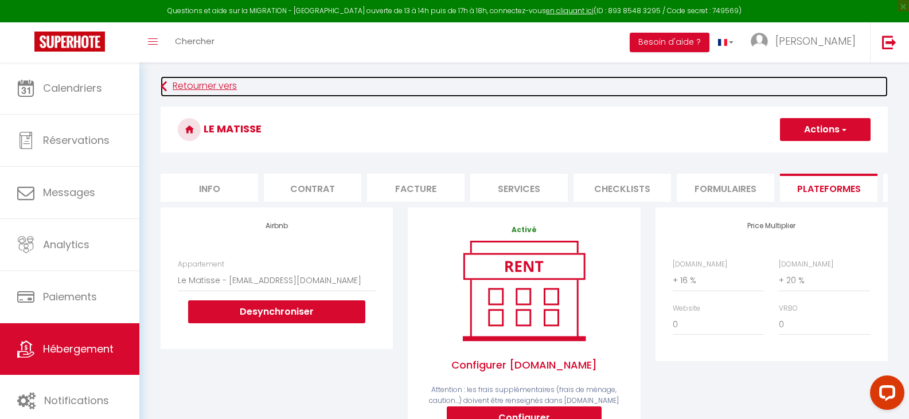
click at [200, 86] on link "Retourner vers" at bounding box center [524, 86] width 727 height 21
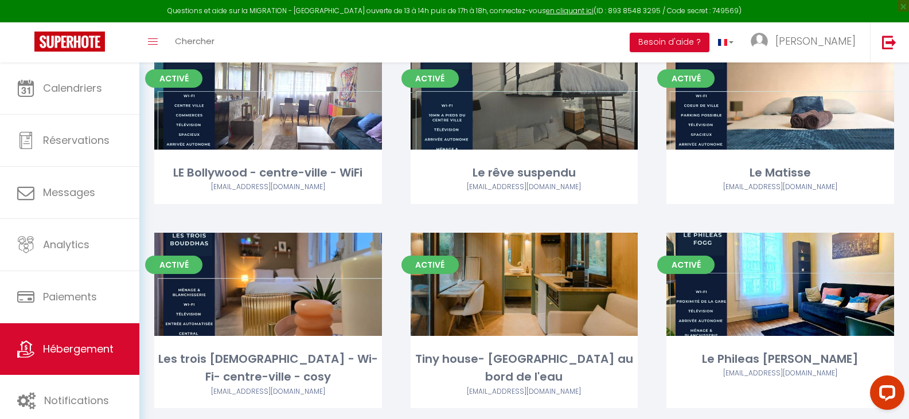
scroll to position [321, 0]
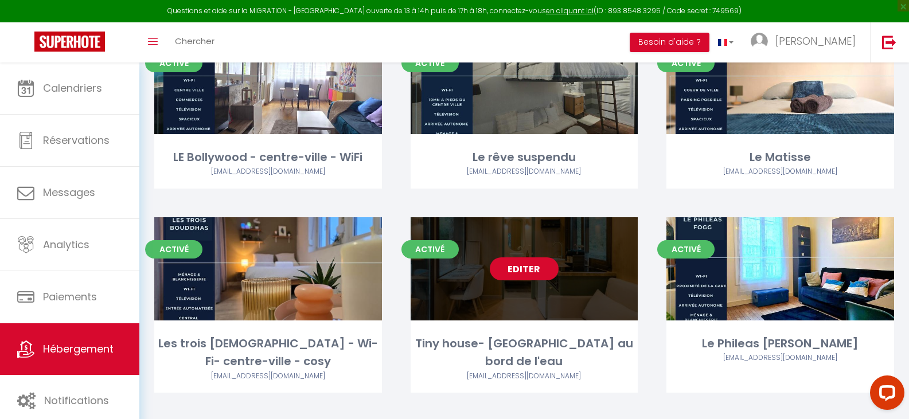
click at [533, 257] on link "Editer" at bounding box center [524, 268] width 69 height 23
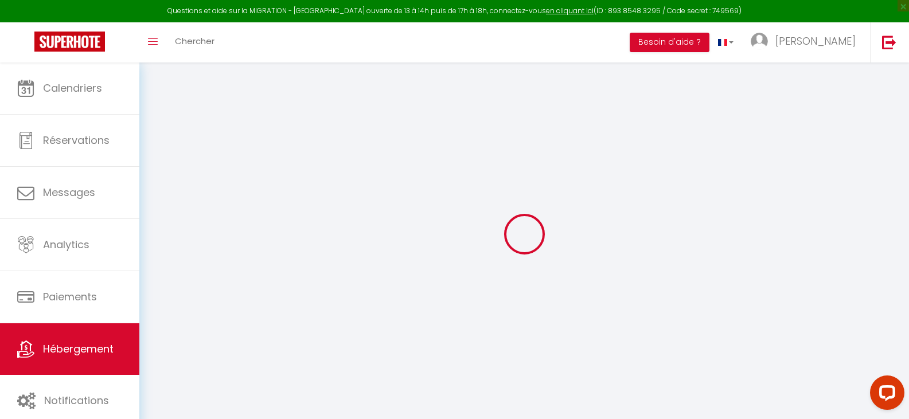
select select "+ 25 %"
select select
checkbox input "false"
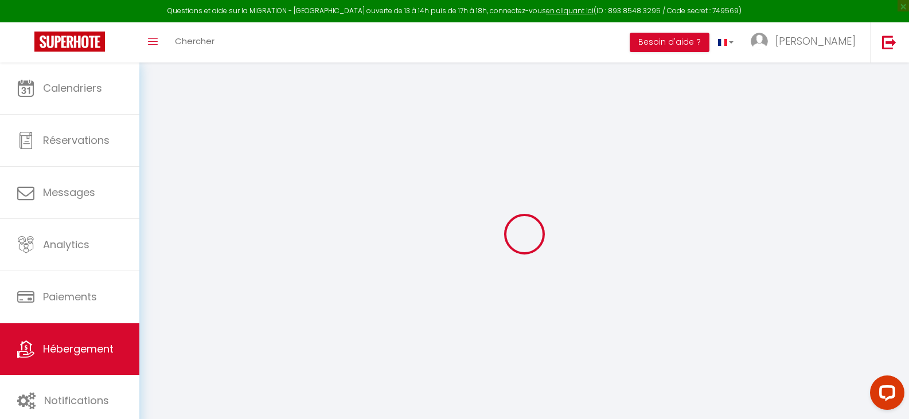
checkbox input "false"
select select "7733-1465750102856970899"
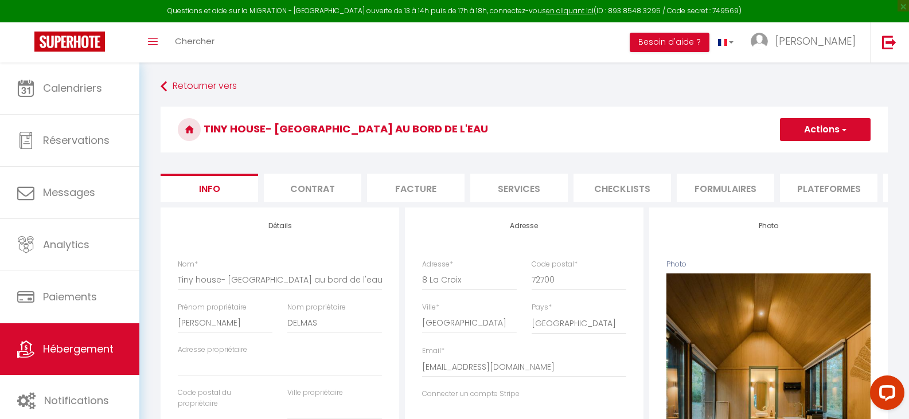
click at [812, 186] on li "Plateformes" at bounding box center [828, 188] width 97 height 28
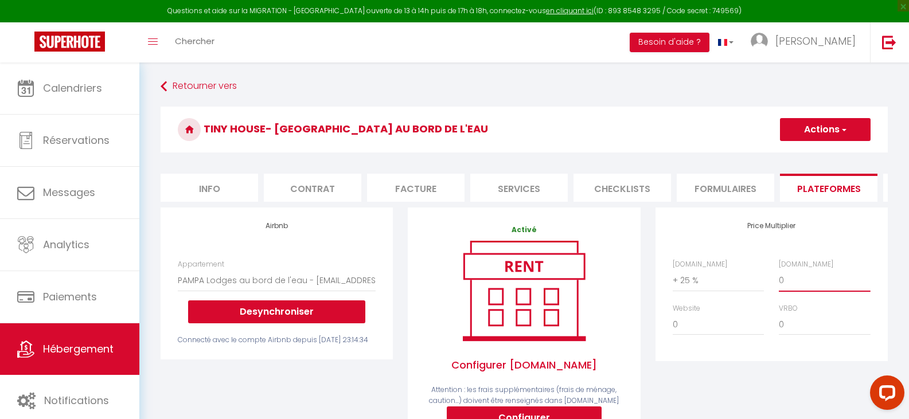
click at [796, 291] on select "0 + 1 % + 2 % + 3 % + 4 % + 5 % + 6 % + 7 % + 8 % + 9 %" at bounding box center [824, 280] width 91 height 22
select select "+ 19 %"
click at [779, 278] on select "0 + 1 % + 2 % + 3 % + 4 % + 5 % + 6 % + 7 % + 8 % + 9 %" at bounding box center [824, 280] width 91 height 22
click at [823, 129] on button "Actions" at bounding box center [825, 129] width 91 height 23
click at [809, 152] on link "Enregistrer" at bounding box center [824, 154] width 91 height 15
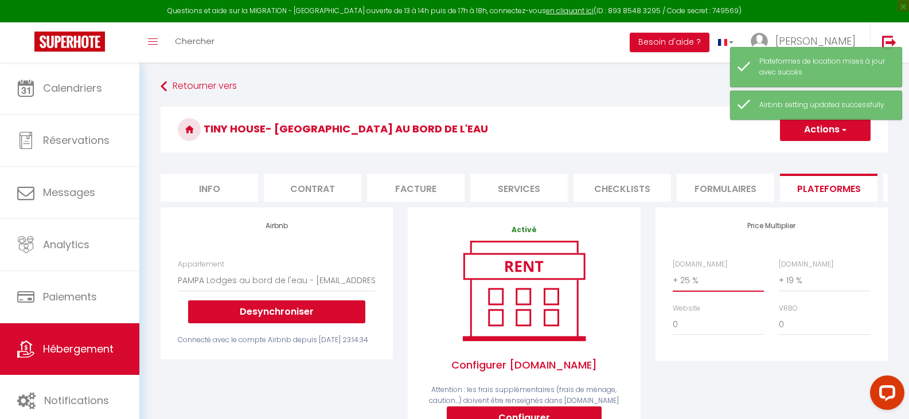
click at [724, 286] on select "0 + 1 % + 2 % + 3 % + 4 % + 5 % + 6 % + 7 % + 8 % + 9 %" at bounding box center [717, 280] width 91 height 22
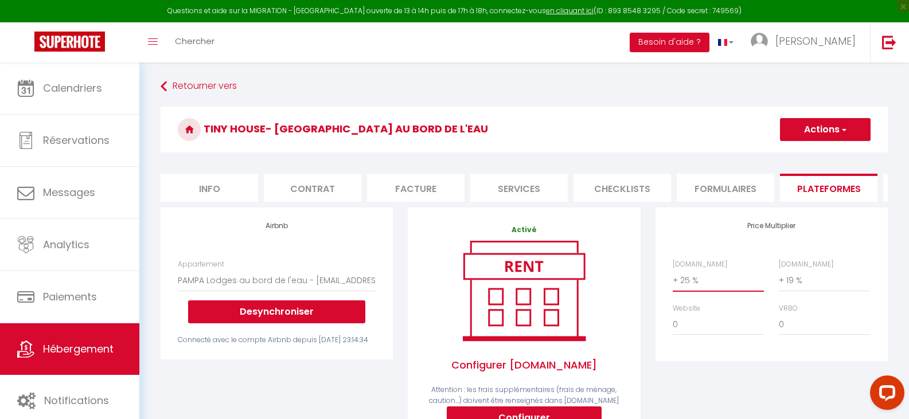
select select "+ 16 %"
click at [672, 278] on select "0 + 1 % + 2 % + 3 % + 4 % + 5 % + 6 % + 7 % + 8 % + 9 %" at bounding box center [717, 280] width 91 height 22
click at [814, 133] on button "Actions" at bounding box center [825, 129] width 91 height 23
click at [814, 155] on link "Enregistrer" at bounding box center [824, 154] width 91 height 15
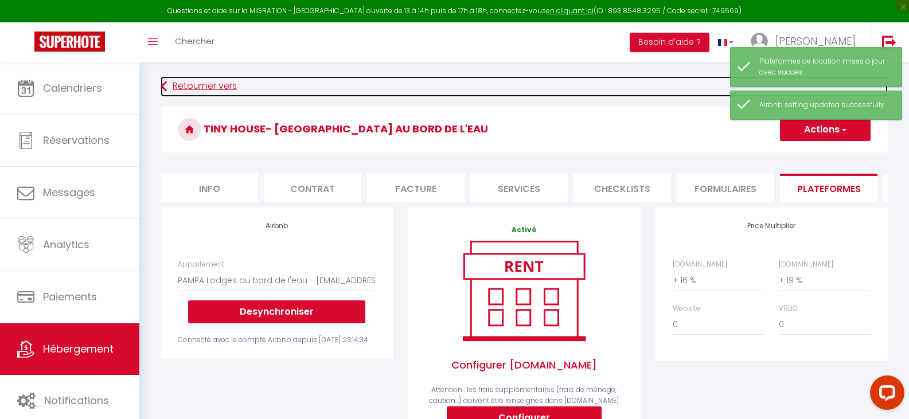
click at [185, 84] on link "Retourner vers" at bounding box center [524, 86] width 727 height 21
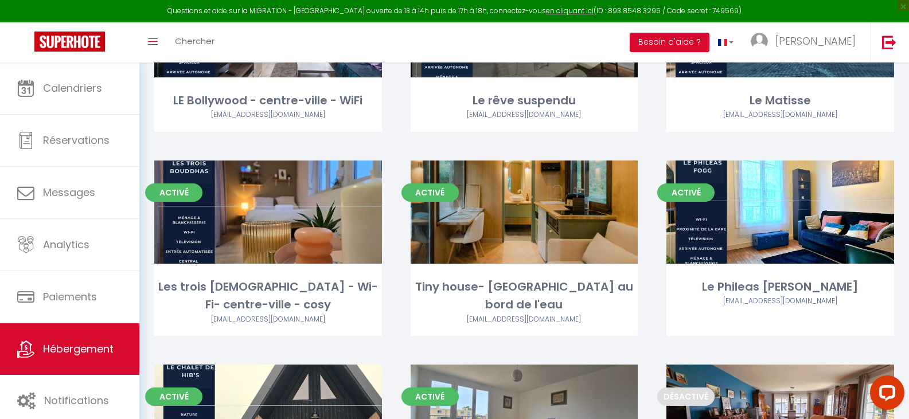
scroll to position [382, 0]
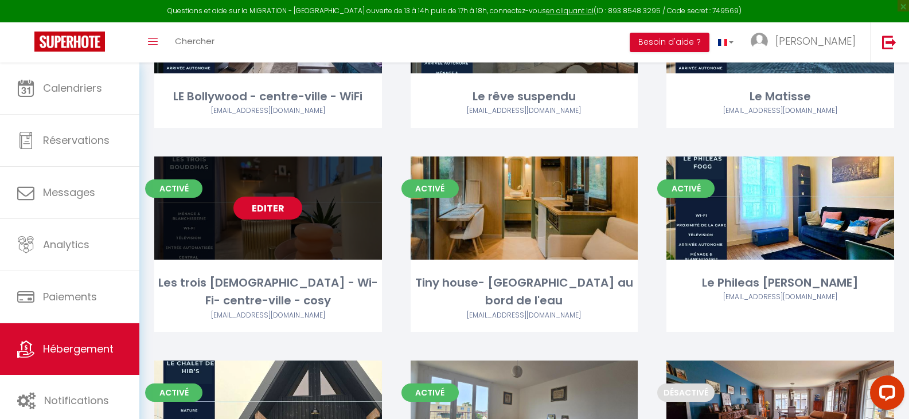
click at [268, 197] on link "Editer" at bounding box center [267, 208] width 69 height 23
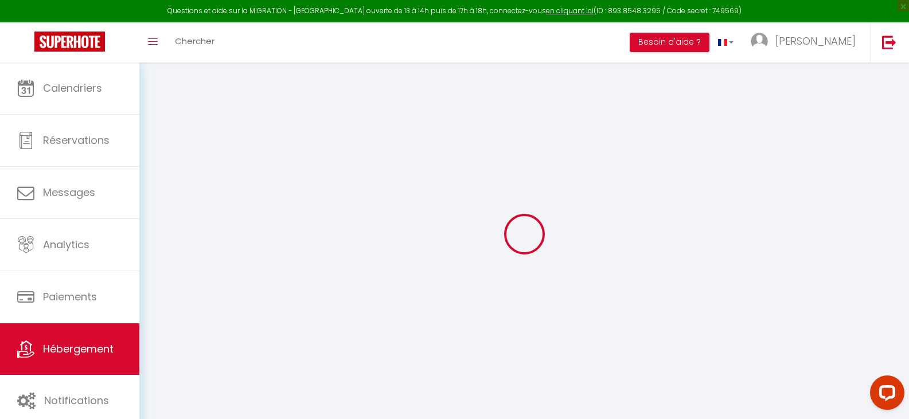
type input "Les trois [DEMOGRAPHIC_DATA] - Wi-Fi- centre-ville - cosy"
type input "Cyprien"
type input "LEDUC"
type input "57 rue Paul Courboulay"
type input "72000"
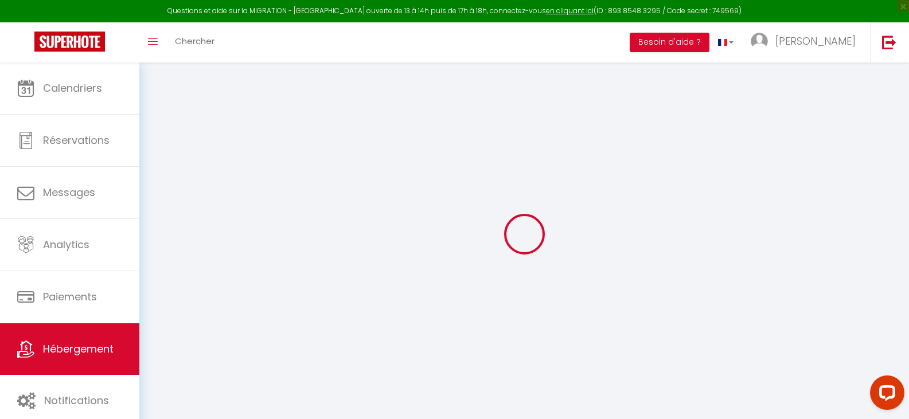
type input "Le Mans"
select select "2"
type input "45"
type input "20"
type input "1.50"
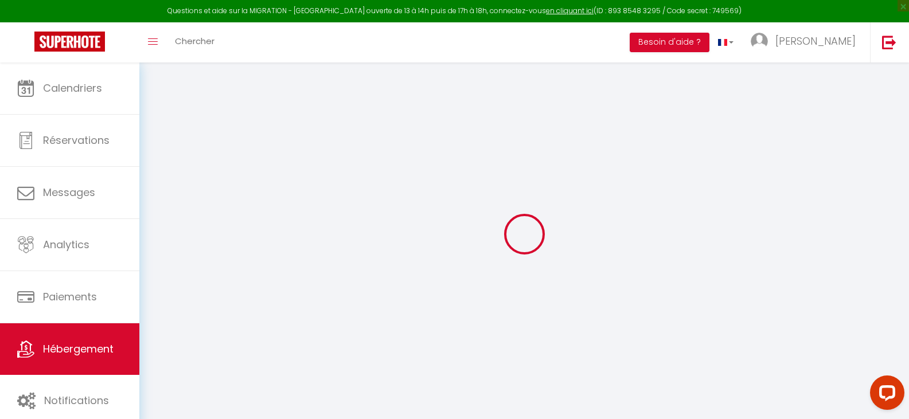
type input "300"
select select
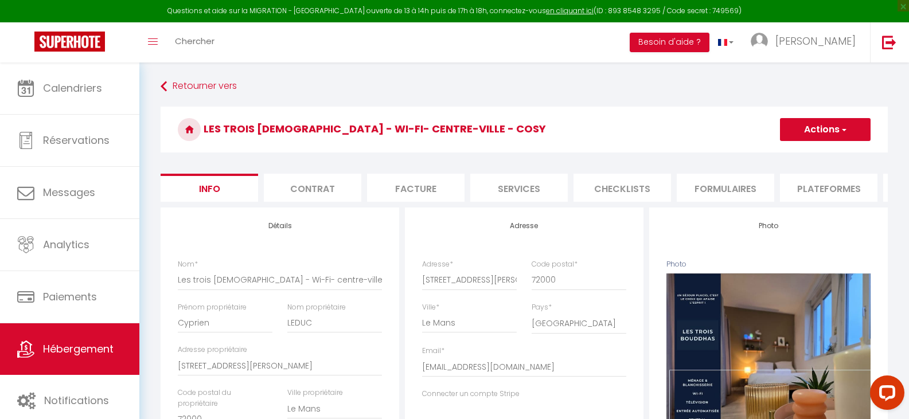
click at [806, 121] on button "Actions" at bounding box center [825, 129] width 91 height 23
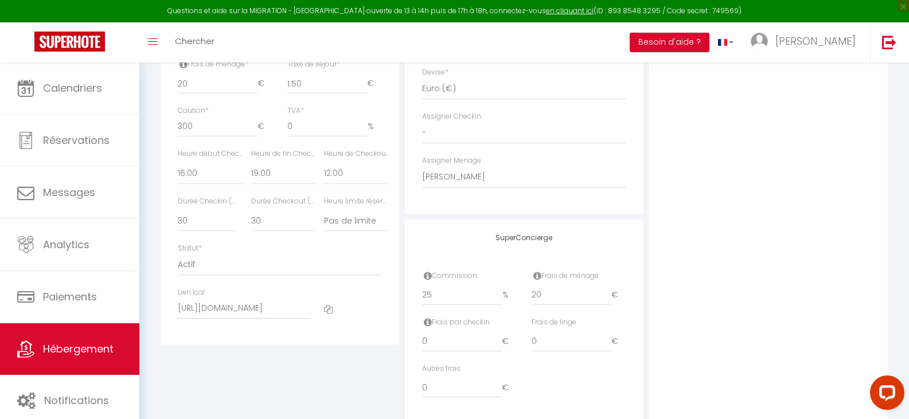
scroll to position [565, 0]
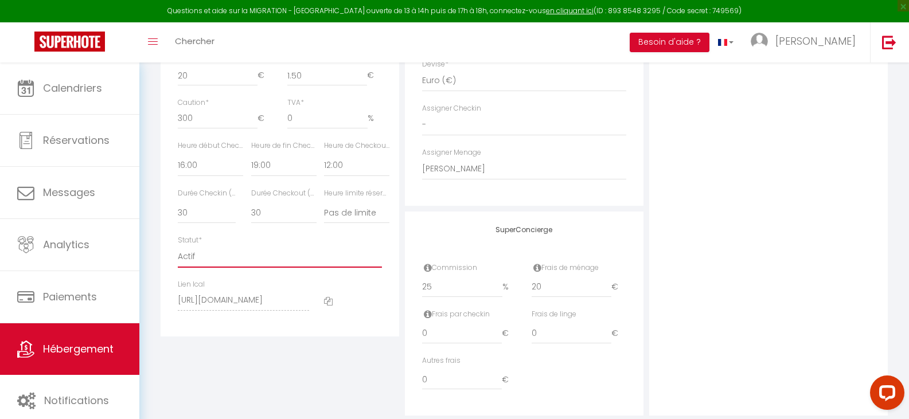
click at [226, 264] on select "Actif Pas actif" at bounding box center [280, 257] width 204 height 22
click at [198, 264] on select "Actif Pas actif" at bounding box center [280, 257] width 204 height 22
click at [237, 268] on select "Actif Pas actif" at bounding box center [280, 257] width 204 height 22
click at [178, 255] on select "Actif Pas actif" at bounding box center [280, 257] width 204 height 22
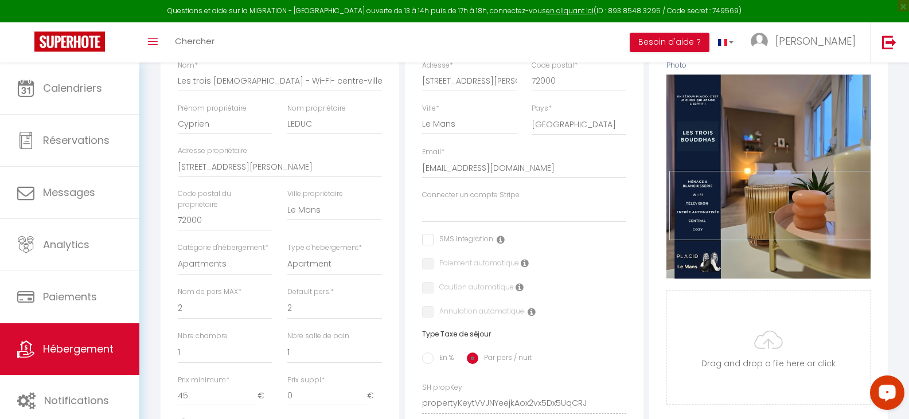
scroll to position [0, 0]
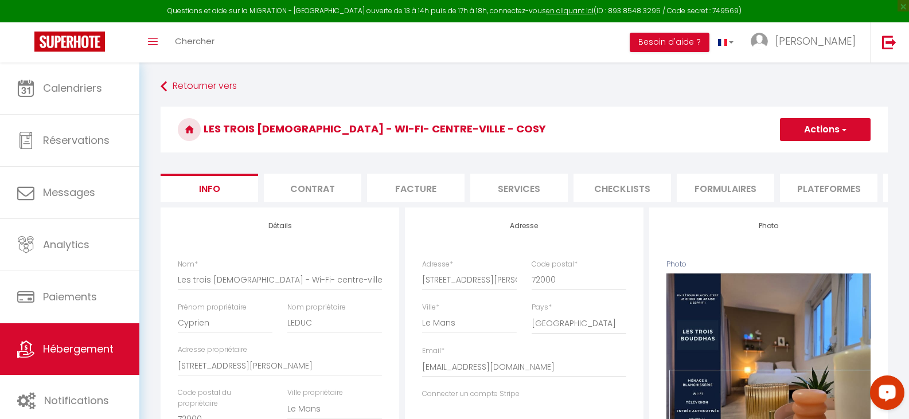
click at [828, 123] on button "Actions" at bounding box center [825, 129] width 91 height 23
click at [772, 156] on input "Enregistrer" at bounding box center [779, 154] width 42 height 11
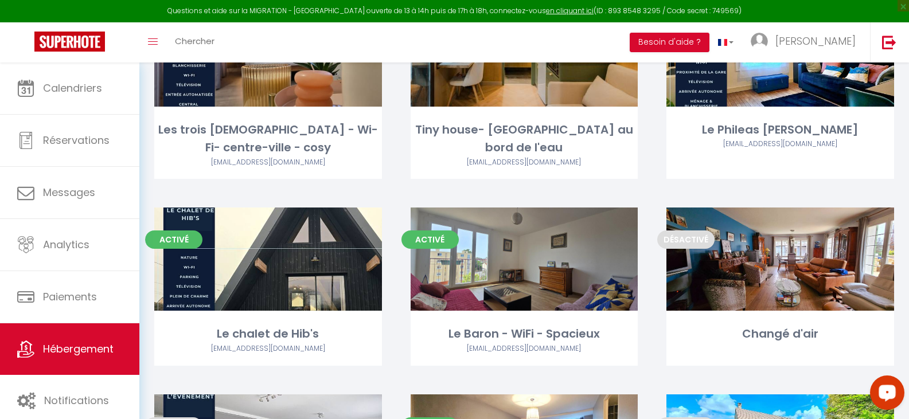
scroll to position [513, 0]
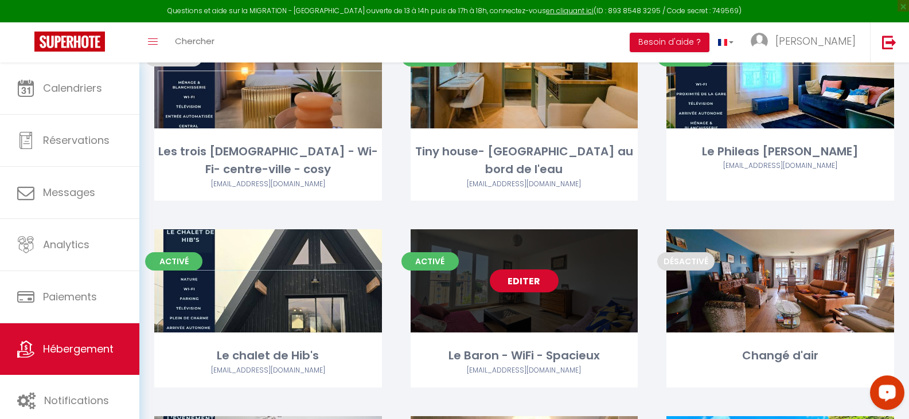
click at [507, 269] on link "Editer" at bounding box center [524, 280] width 69 height 23
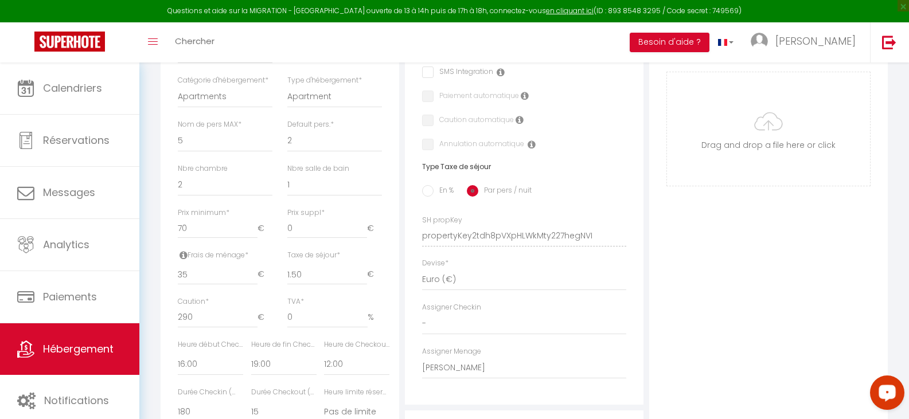
scroll to position [600, 0]
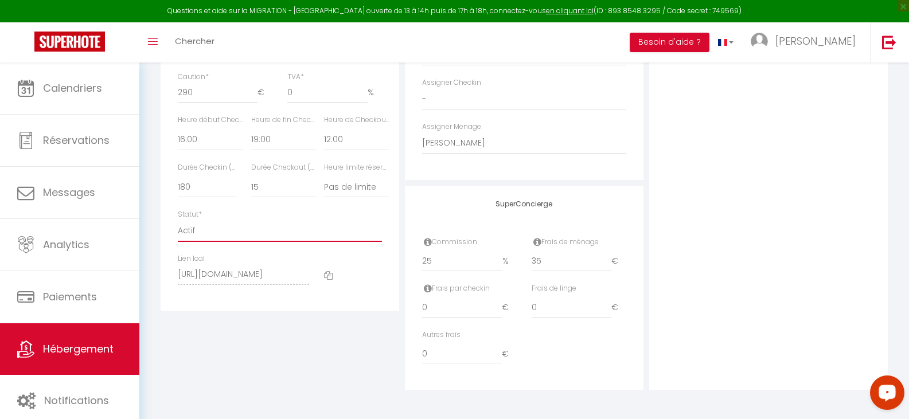
click at [253, 233] on select "Actif Pas actif" at bounding box center [280, 231] width 204 height 22
click at [178, 220] on select "Actif Pas actif" at bounding box center [280, 231] width 204 height 22
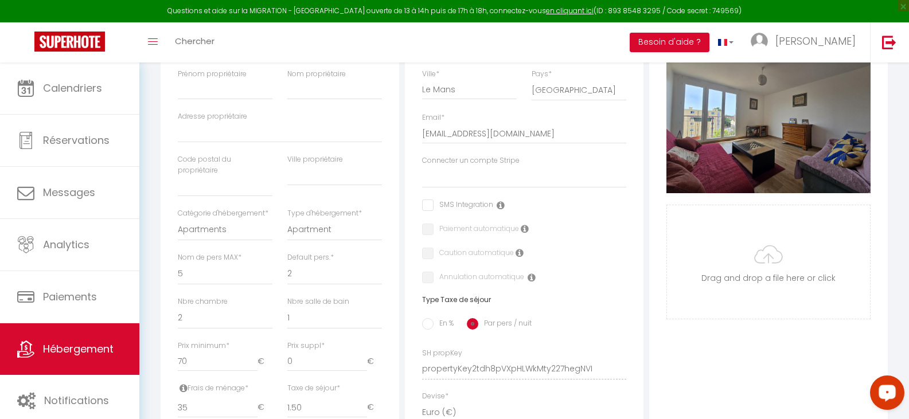
scroll to position [0, 0]
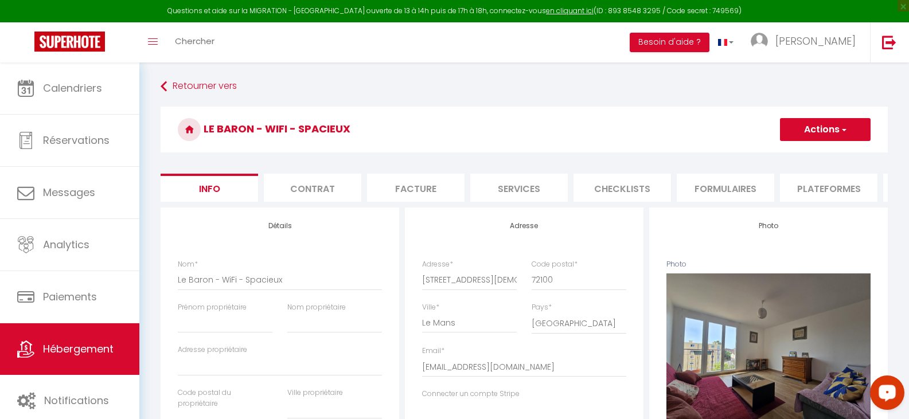
click at [818, 126] on button "Actions" at bounding box center [825, 129] width 91 height 23
click at [781, 151] on input "Enregistrer" at bounding box center [779, 154] width 42 height 11
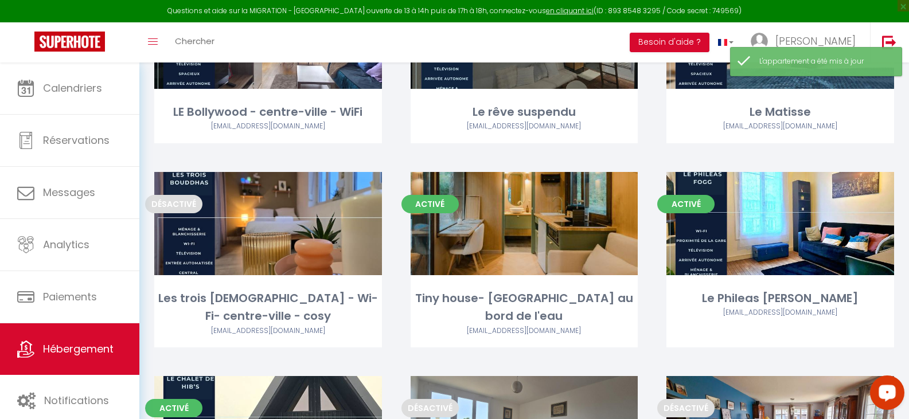
scroll to position [733, 0]
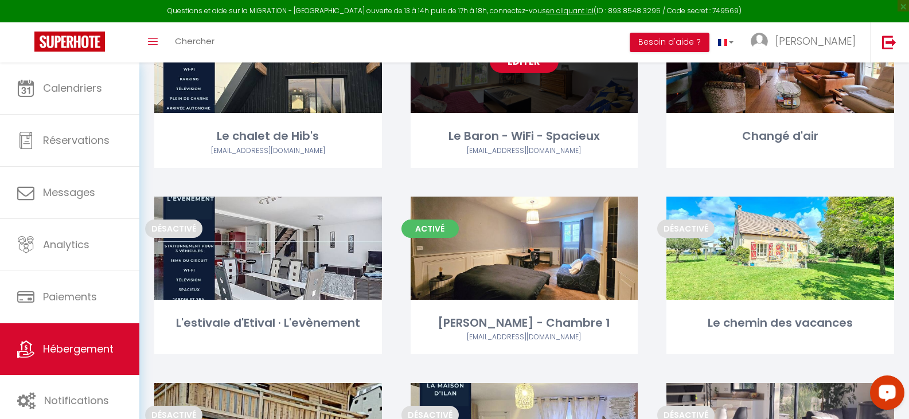
click at [522, 67] on div "Editer" at bounding box center [524, 61] width 228 height 103
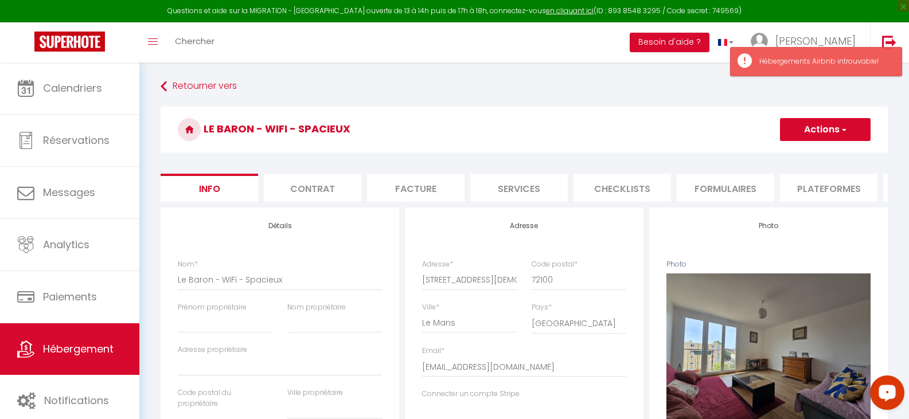
click at [830, 126] on button "Actions" at bounding box center [825, 129] width 91 height 23
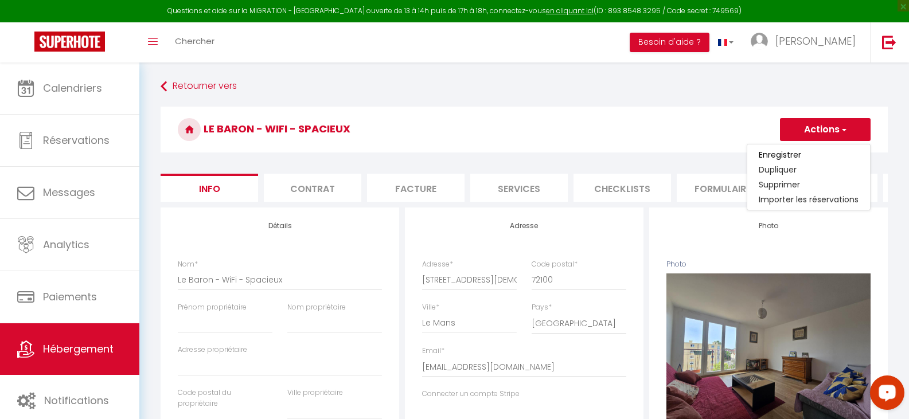
click at [693, 134] on h3 "Le Baron - WiFi - Spacieux" at bounding box center [524, 130] width 727 height 46
click at [825, 187] on li "Plateformes" at bounding box center [828, 188] width 97 height 28
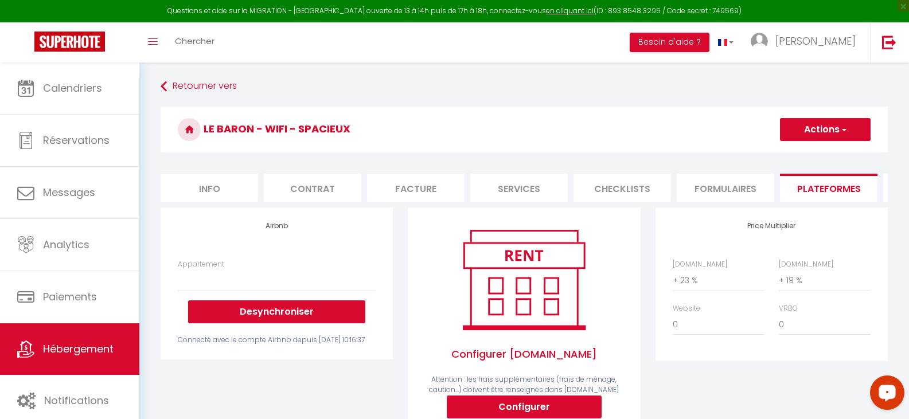
click at [811, 132] on button "Actions" at bounding box center [825, 129] width 91 height 23
click at [804, 153] on link "Enregistrer" at bounding box center [824, 154] width 91 height 15
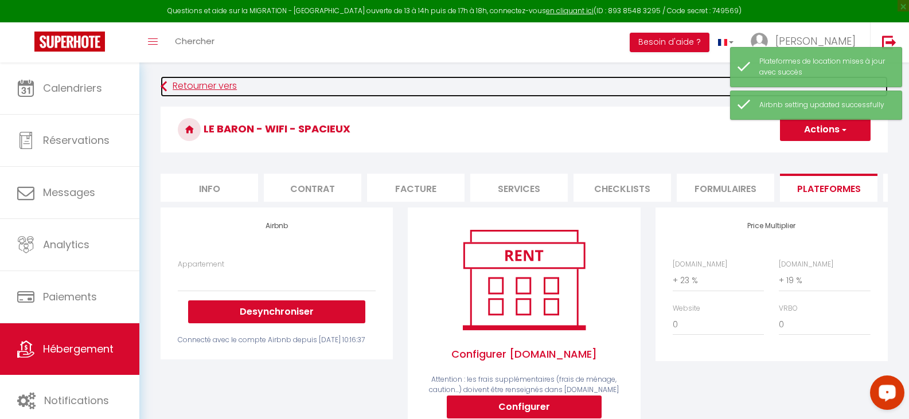
click at [191, 84] on link "Retourner vers" at bounding box center [524, 86] width 727 height 21
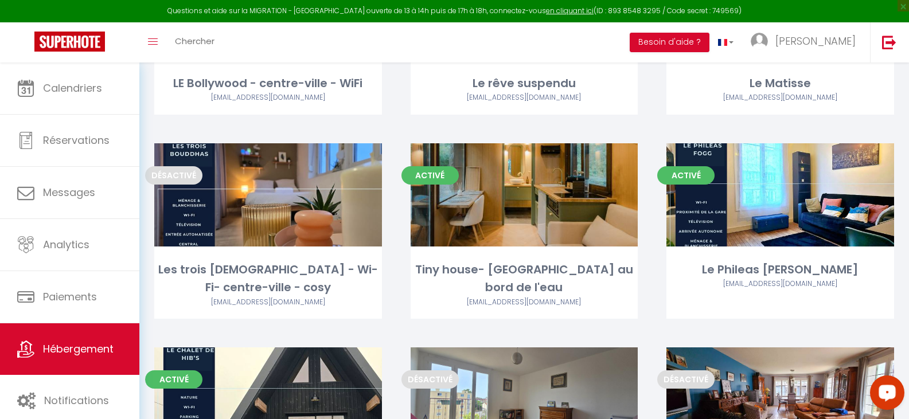
scroll to position [397, 0]
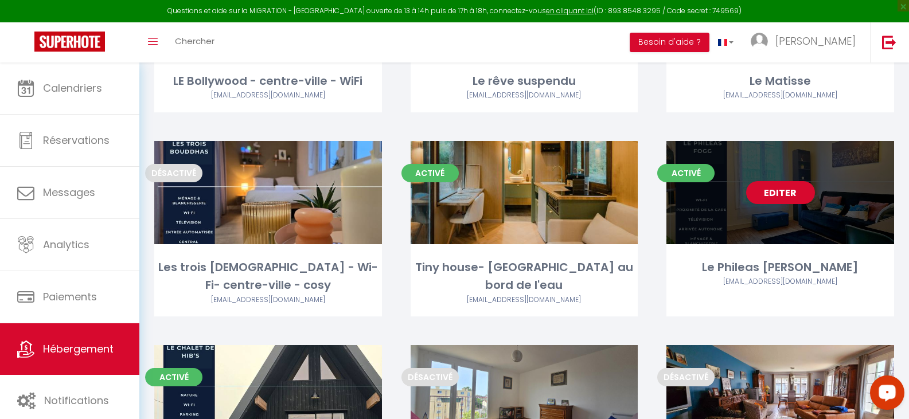
click at [799, 181] on link "Editer" at bounding box center [780, 192] width 69 height 23
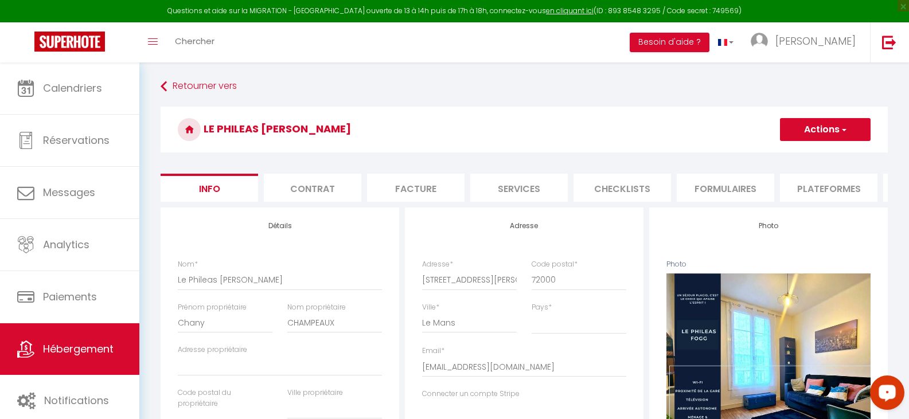
click at [817, 185] on li "Plateformes" at bounding box center [828, 188] width 97 height 28
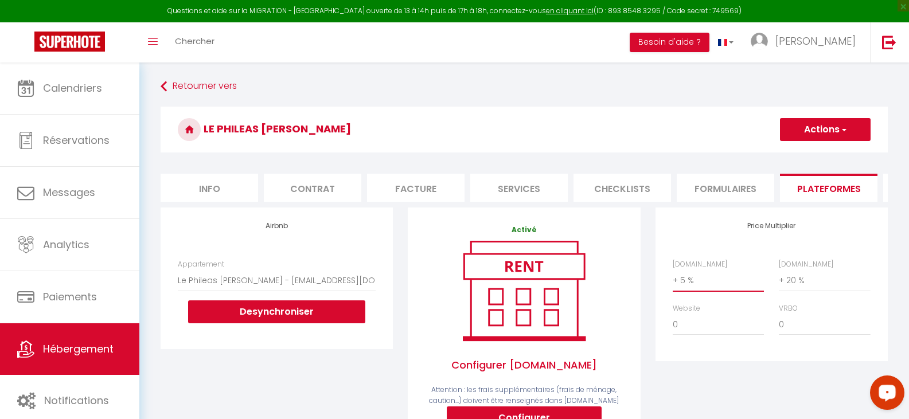
click at [714, 291] on select "0 + 1 % + 2 % + 3 % + 4 % + 5 % + 6 % + 7 % + 8 % + 9 %" at bounding box center [717, 280] width 91 height 22
click at [672, 278] on select "0 + 1 % + 2 % + 3 % + 4 % + 5 % + 6 % + 7 % + 8 % + 9 %" at bounding box center [717, 280] width 91 height 22
click at [815, 127] on button "Actions" at bounding box center [825, 129] width 91 height 23
click at [807, 155] on link "Enregistrer" at bounding box center [824, 154] width 91 height 15
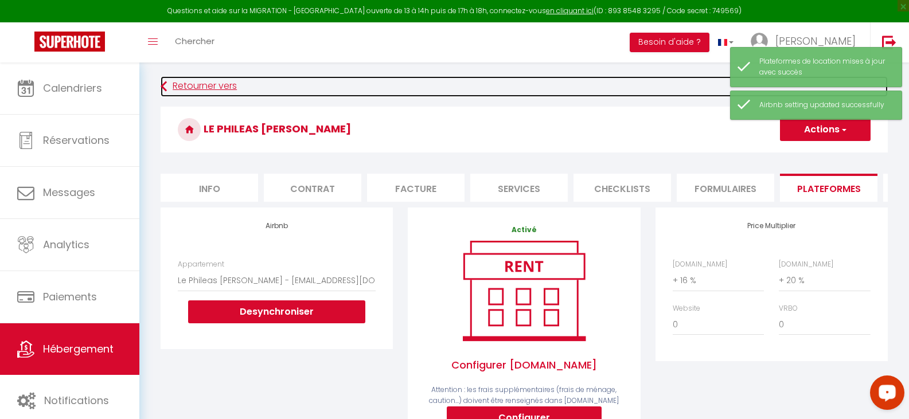
click at [226, 81] on link "Retourner vers" at bounding box center [524, 86] width 727 height 21
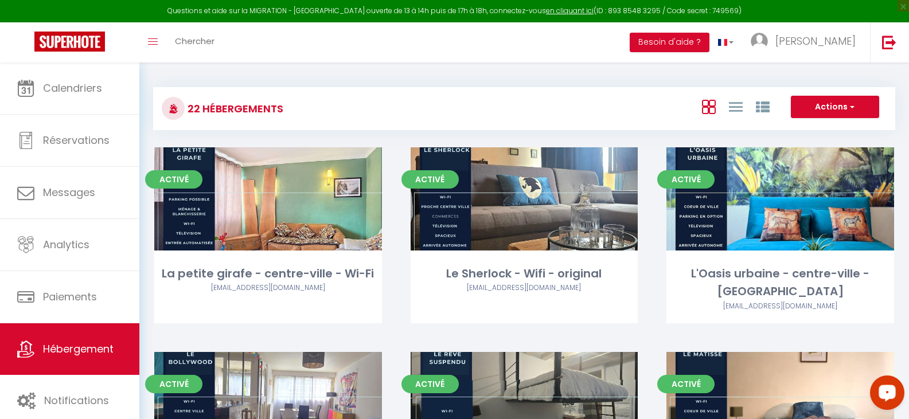
scroll to position [366, 0]
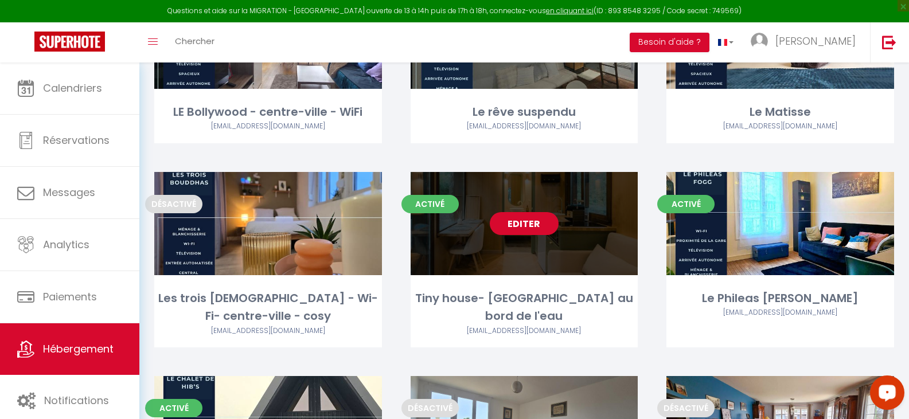
click at [530, 212] on link "Editer" at bounding box center [524, 223] width 69 height 23
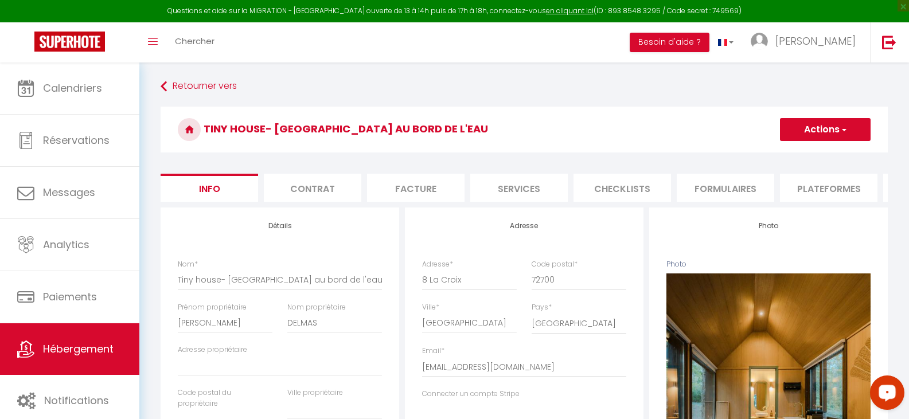
click at [818, 187] on li "Plateformes" at bounding box center [828, 188] width 97 height 28
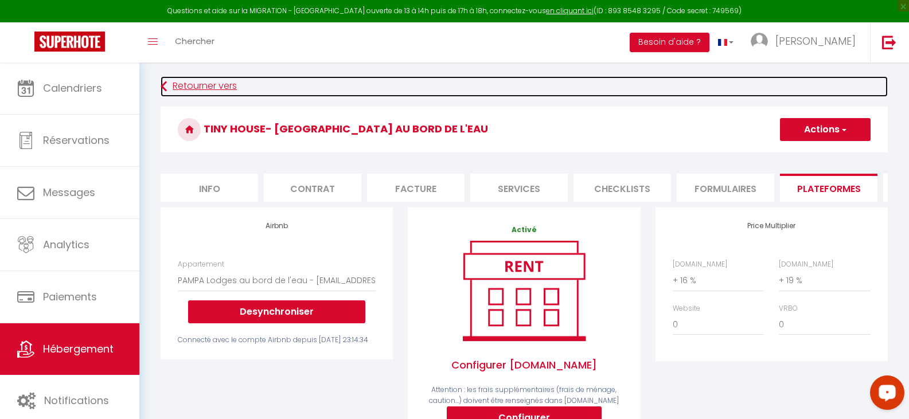
click at [205, 80] on link "Retourner vers" at bounding box center [524, 86] width 727 height 21
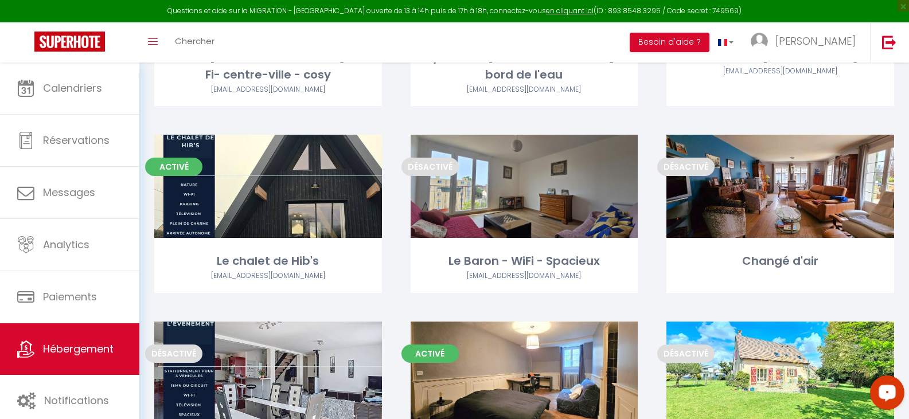
scroll to position [588, 0]
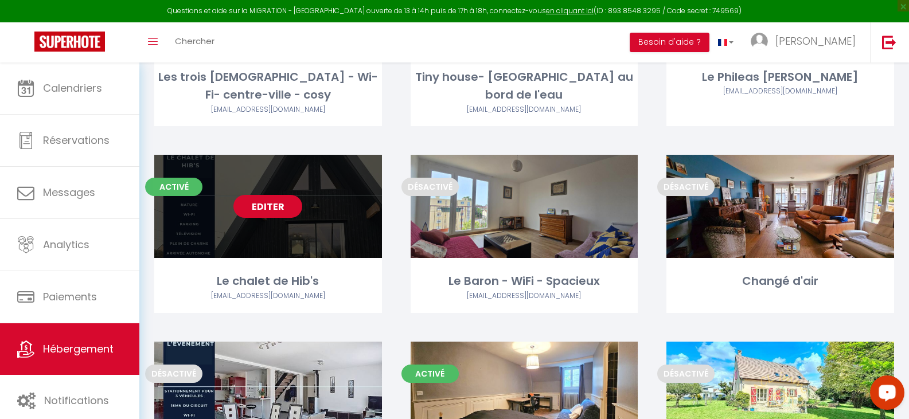
click at [280, 195] on link "Editer" at bounding box center [267, 206] width 69 height 23
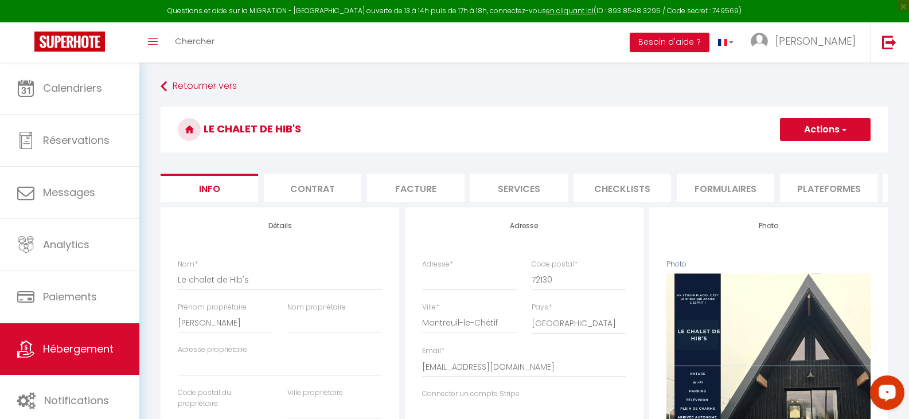
click at [814, 189] on li "Plateformes" at bounding box center [828, 188] width 97 height 28
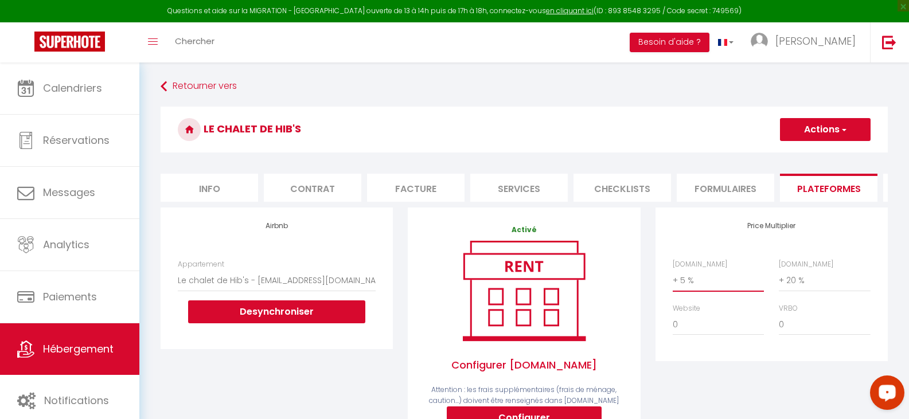
click at [706, 291] on select "0 + 1 % + 2 % + 3 % + 4 % + 5 % + 6 % + 7 % + 8 % + 9 %" at bounding box center [717, 280] width 91 height 22
click at [672, 278] on select "0 + 1 % + 2 % + 3 % + 4 % + 5 % + 6 % + 7 % + 8 % + 9 %" at bounding box center [717, 280] width 91 height 22
click at [834, 125] on button "Actions" at bounding box center [825, 129] width 91 height 23
click at [817, 153] on link "Enregistrer" at bounding box center [824, 154] width 91 height 15
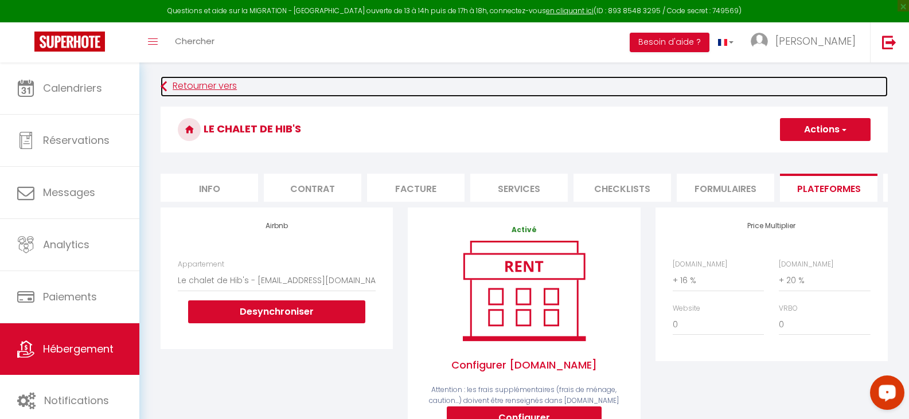
click at [224, 80] on link "Retourner vers" at bounding box center [524, 86] width 727 height 21
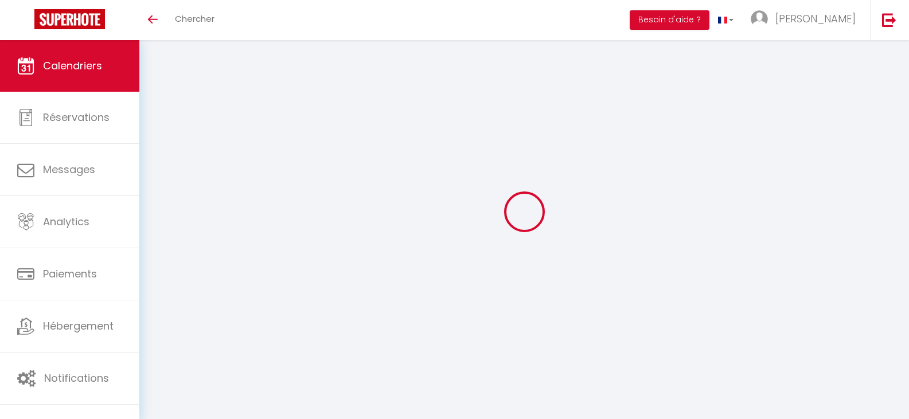
select select
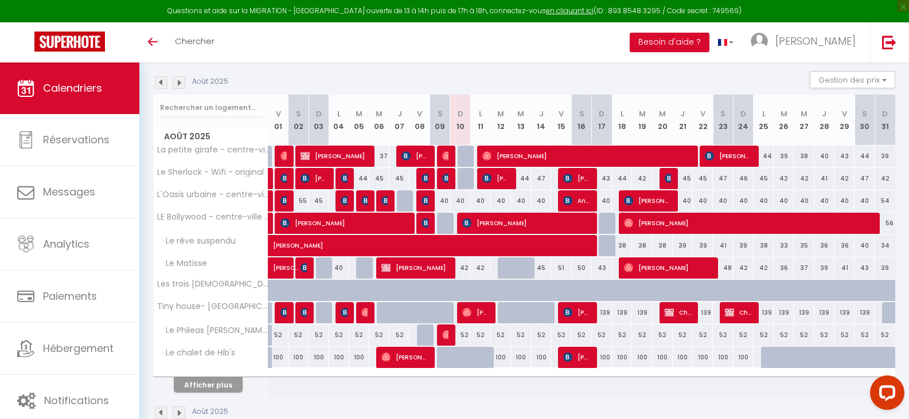
scroll to position [115, 0]
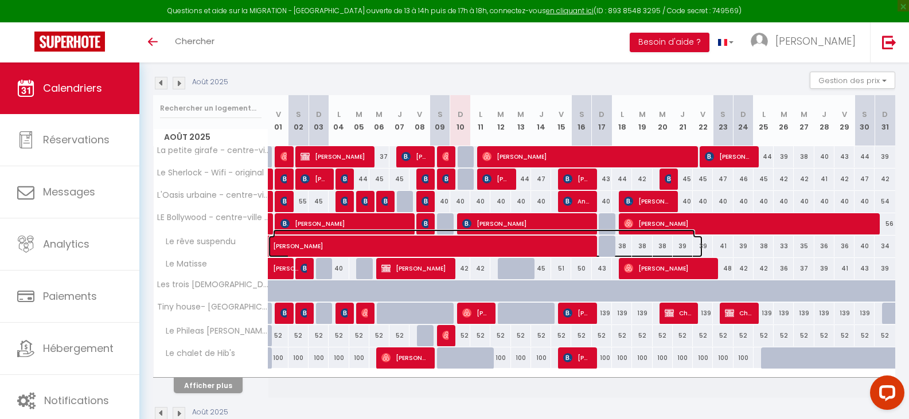
click at [294, 243] on span "[PERSON_NAME]" at bounding box center [484, 240] width 422 height 22
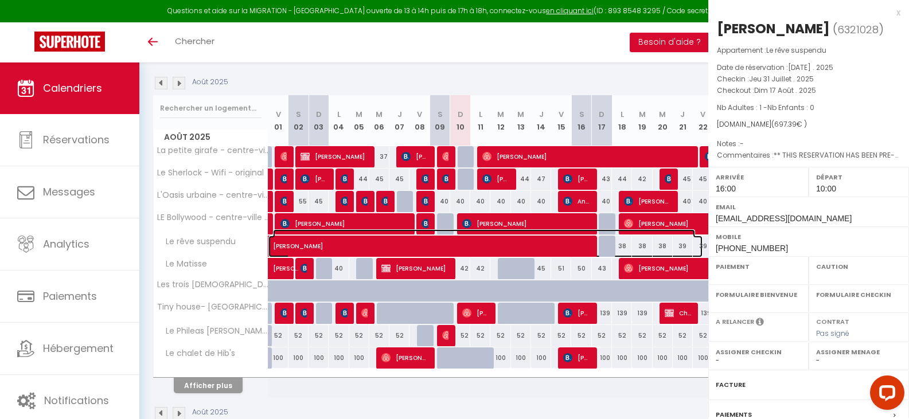
select select "OK"
select select "KO"
select select "1"
select select "0"
select select "1"
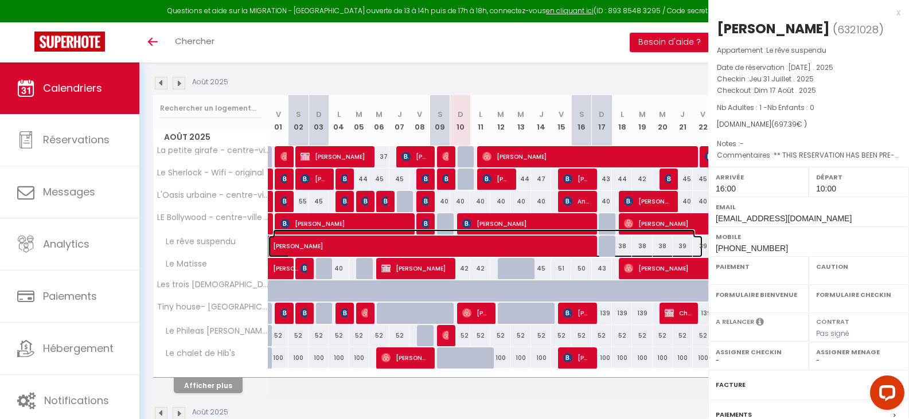
select select
select select "42074"
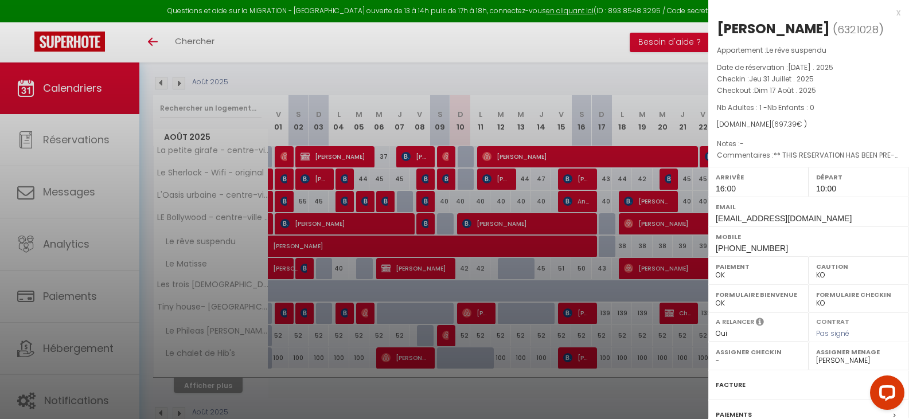
click at [396, 68] on div at bounding box center [454, 209] width 909 height 419
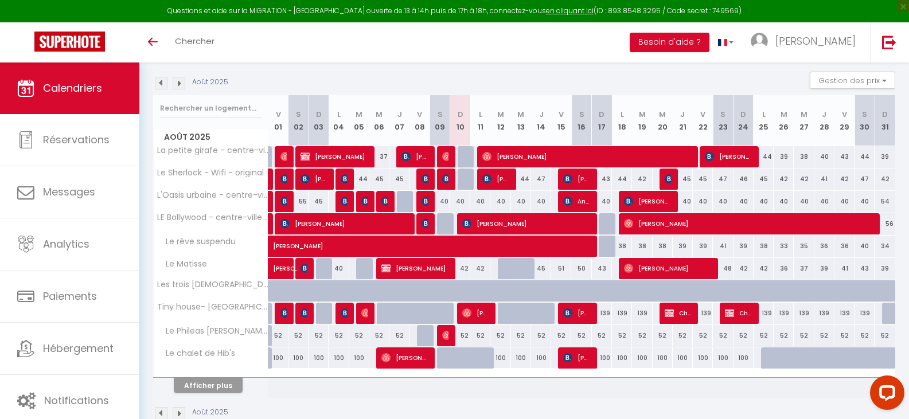
click at [161, 82] on img at bounding box center [161, 83] width 13 height 13
